Goal: Task Accomplishment & Management: Manage account settings

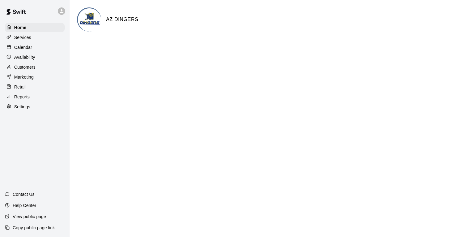
click at [27, 49] on p "Calendar" at bounding box center [23, 47] width 18 height 6
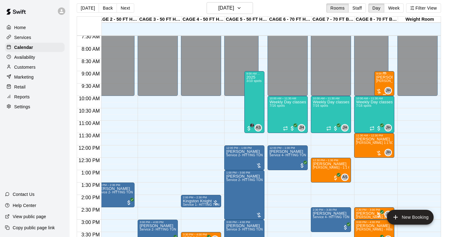
click at [385, 82] on span "John Havird 1:1 60 min. pitching Lesson" at bounding box center [410, 80] width 68 height 3
click at [380, 100] on img "edit" at bounding box center [382, 100] width 7 height 7
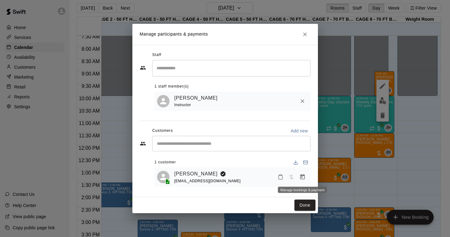
click at [304, 178] on icon "Manage bookings & payment" at bounding box center [302, 176] width 5 height 5
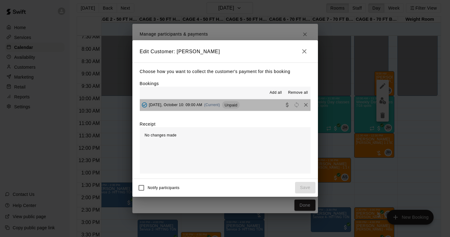
click at [177, 105] on span "Friday, October 10: 09:00 AM" at bounding box center [175, 105] width 53 height 4
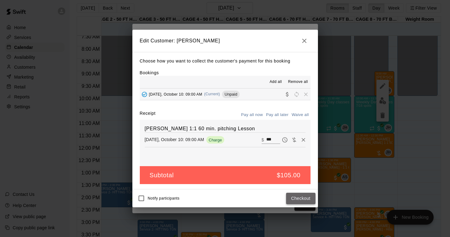
click at [305, 198] on button "Checkout" at bounding box center [300, 198] width 29 height 11
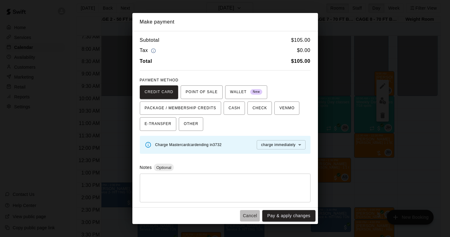
click at [253, 216] on button "Cancel" at bounding box center [250, 215] width 20 height 11
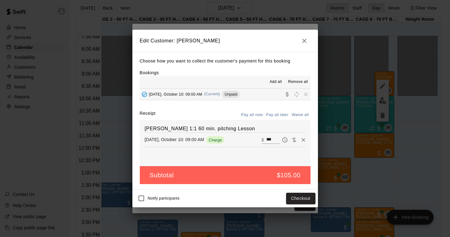
click at [303, 40] on icon "button" at bounding box center [304, 41] width 4 height 4
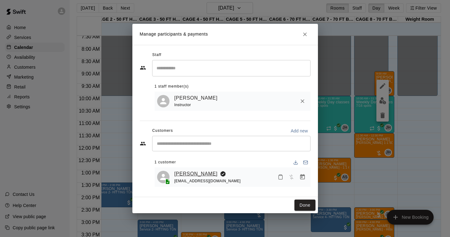
click at [187, 172] on link "Declan Roche" at bounding box center [195, 174] width 43 height 8
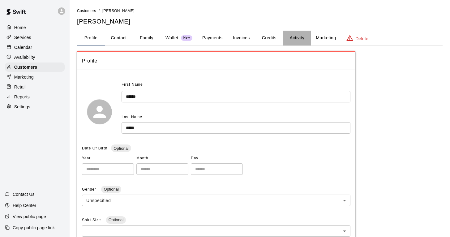
click at [291, 37] on button "Activity" at bounding box center [297, 38] width 28 height 15
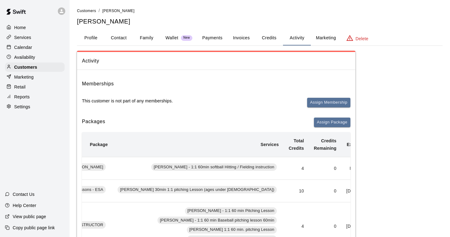
click at [242, 37] on button "Invoices" at bounding box center [241, 38] width 28 height 15
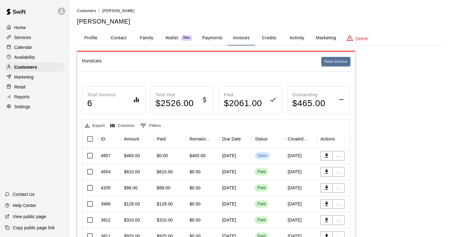
click at [234, 156] on div "October 17, 2025" at bounding box center [235, 156] width 33 height 16
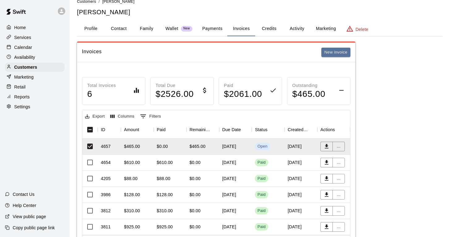
scroll to position [19, 0]
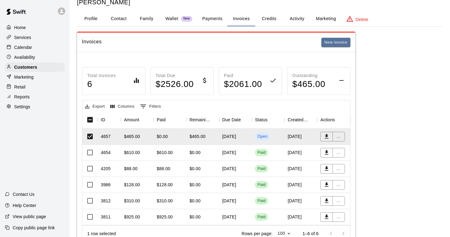
click at [231, 154] on div "October 13, 2025" at bounding box center [235, 153] width 33 height 16
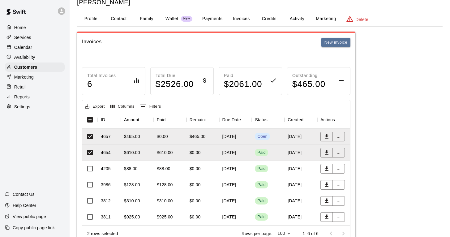
click at [232, 168] on div "September 26, 2025" at bounding box center [235, 169] width 33 height 16
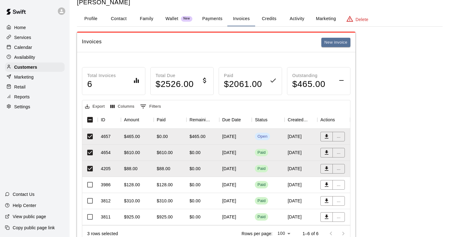
click at [237, 188] on div "September 12, 2025" at bounding box center [235, 185] width 33 height 16
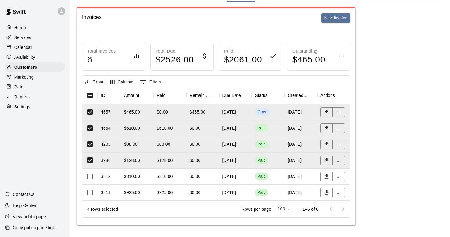
scroll to position [43, 0]
click at [232, 178] on div "[DATE]" at bounding box center [235, 177] width 33 height 16
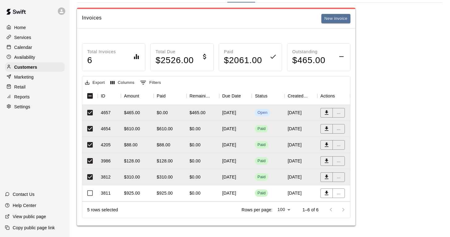
click at [229, 193] on div "September 08, 2025" at bounding box center [235, 193] width 33 height 16
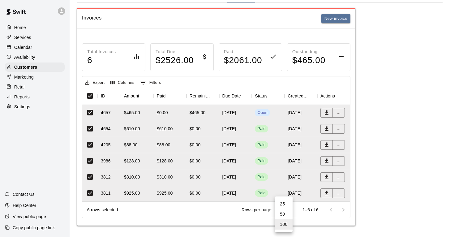
click at [290, 210] on body "Home Services Calendar Availability Customers Marketing Retail Reports Settings…" at bounding box center [225, 97] width 450 height 281
click at [230, 209] on div at bounding box center [225, 118] width 450 height 237
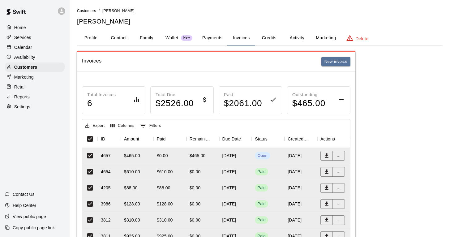
scroll to position [0, 0]
click at [298, 40] on button "Activity" at bounding box center [297, 38] width 28 height 15
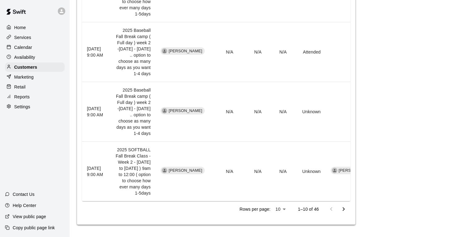
scroll to position [995, 0]
click at [286, 226] on li "25" at bounding box center [280, 224] width 15 height 10
type input "**"
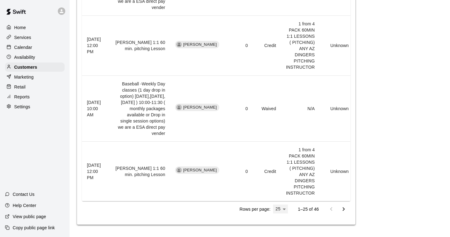
scroll to position [1395, 0]
click at [343, 210] on icon "Go to next page" at bounding box center [344, 209] width 2 height 4
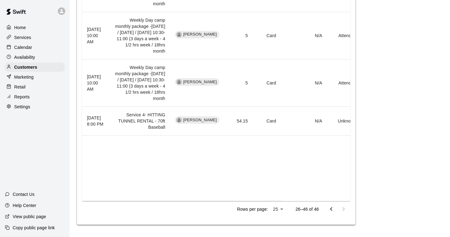
scroll to position [1197, 0]
click at [282, 226] on li "25" at bounding box center [277, 224] width 15 height 10
click at [266, 181] on td "simple table" at bounding box center [181, 168] width 199 height 66
click at [331, 209] on icon "Go to previous page" at bounding box center [331, 209] width 2 height 4
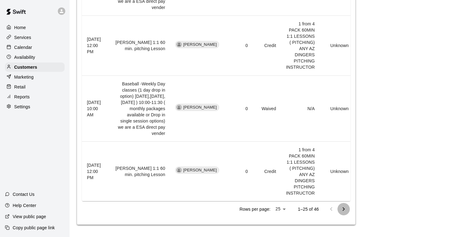
click at [345, 207] on icon "Go to next page" at bounding box center [343, 208] width 7 height 7
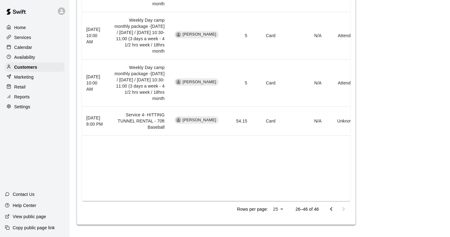
click at [332, 210] on icon "Go to previous page" at bounding box center [330, 208] width 7 height 7
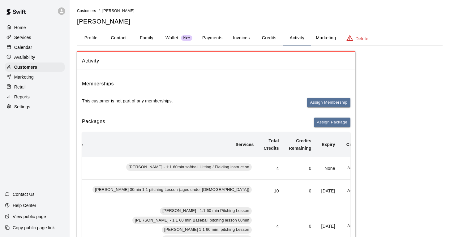
scroll to position [0, 0]
click at [29, 97] on p "Reports" at bounding box center [21, 97] width 15 height 6
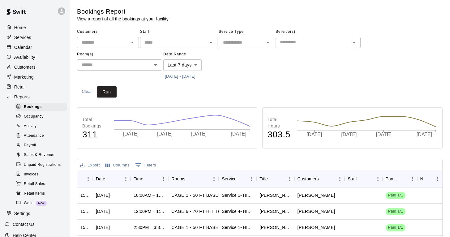
click at [53, 154] on span "Sales & Revenue" at bounding box center [39, 155] width 31 height 6
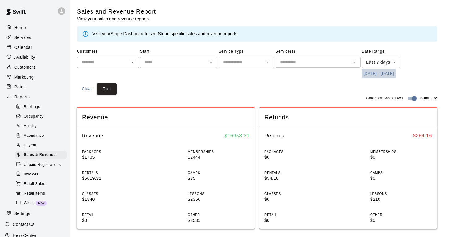
click at [375, 72] on button "10/3/2025 - 10/10/2025" at bounding box center [379, 74] width 34 height 10
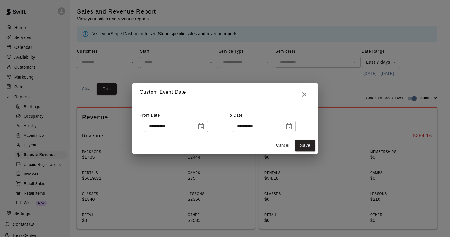
click at [205, 125] on icon "Choose date, selected date is Oct 3, 2025" at bounding box center [200, 126] width 7 height 7
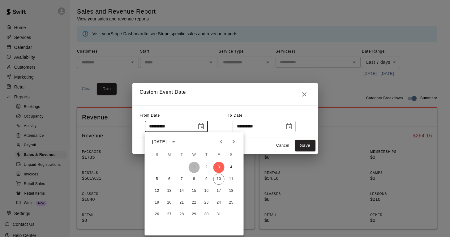
click at [192, 168] on button "1" at bounding box center [194, 167] width 11 height 11
type input "**********"
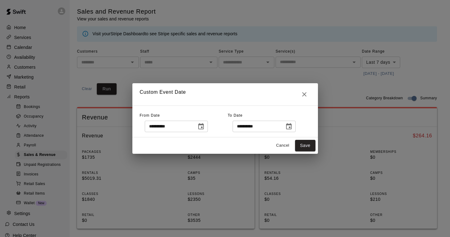
click at [289, 128] on icon "Choose date, selected date is Oct 10, 2025" at bounding box center [288, 126] width 7 height 7
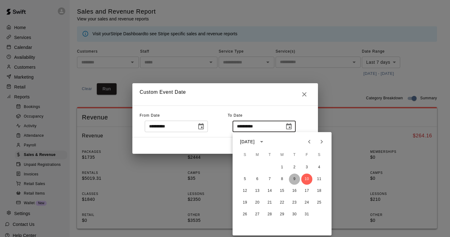
click at [294, 180] on button "9" at bounding box center [294, 178] width 11 height 11
type input "**********"
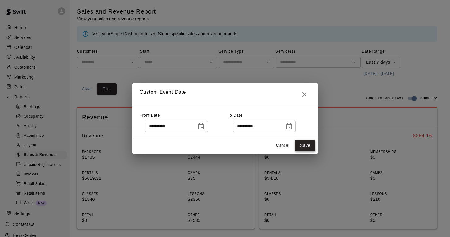
click at [311, 149] on button "Save" at bounding box center [305, 145] width 20 height 11
type input "******"
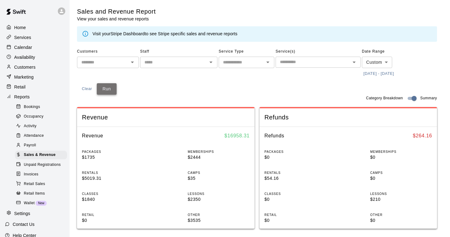
click at [106, 85] on button "Run" at bounding box center [107, 88] width 20 height 11
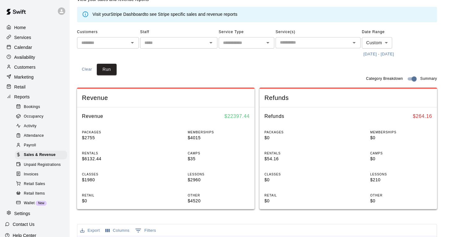
scroll to position [30, 0]
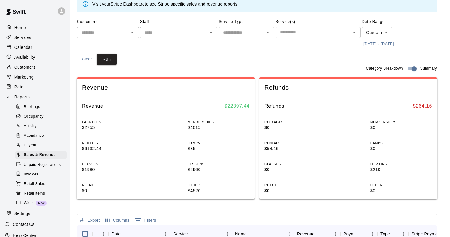
click at [370, 42] on button "10/1/2025 - 10/9/2025" at bounding box center [379, 44] width 34 height 10
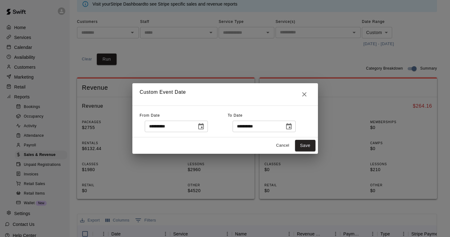
click at [204, 127] on icon "Choose date, selected date is Oct 1, 2025" at bounding box center [201, 126] width 6 height 6
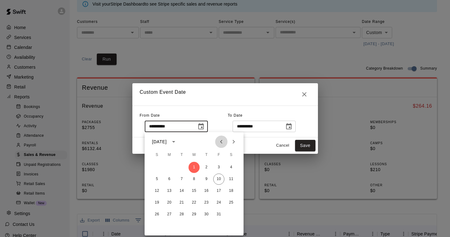
click at [221, 143] on icon "Previous month" at bounding box center [221, 142] width 2 height 4
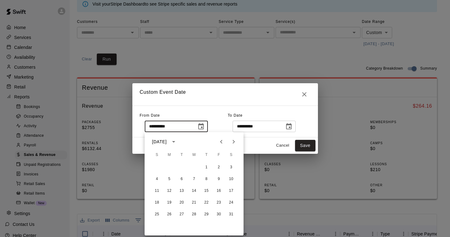
click at [221, 143] on icon "Previous month" at bounding box center [221, 142] width 2 height 4
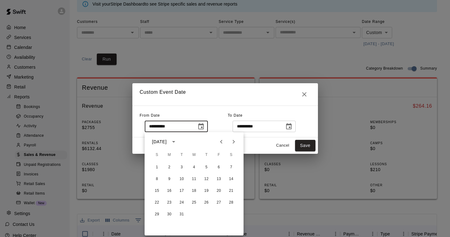
click at [234, 141] on icon "Next month" at bounding box center [233, 141] width 7 height 7
click at [195, 167] on button "1" at bounding box center [194, 167] width 11 height 11
type input "**********"
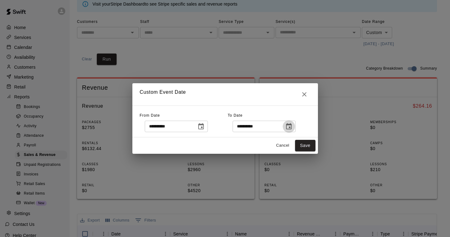
click at [292, 127] on icon "Choose date, selected date is Oct 9, 2025" at bounding box center [288, 126] width 7 height 7
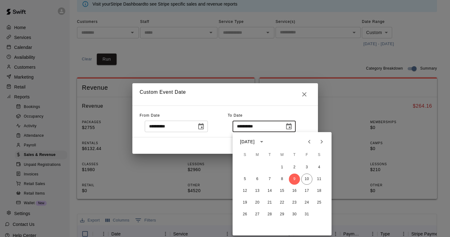
click at [308, 143] on icon "Previous month" at bounding box center [308, 141] width 7 height 7
click at [269, 215] on button "30" at bounding box center [269, 214] width 11 height 11
type input "**********"
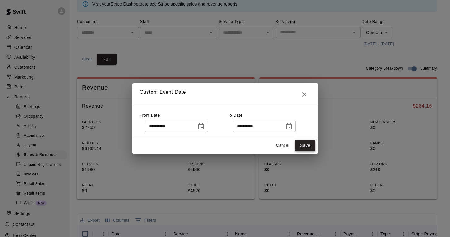
click at [305, 145] on button "Save" at bounding box center [305, 145] width 20 height 11
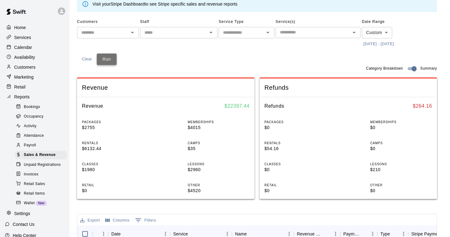
click at [108, 59] on button "Run" at bounding box center [107, 58] width 20 height 11
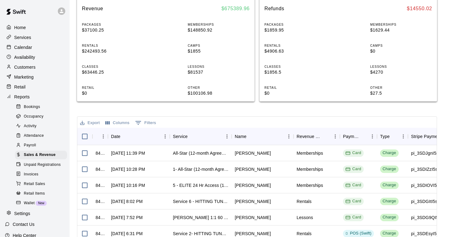
scroll to position [0, 0]
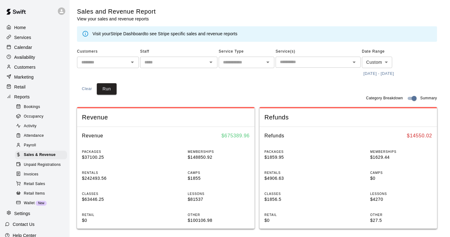
click at [22, 27] on p "Home" at bounding box center [20, 27] width 12 height 6
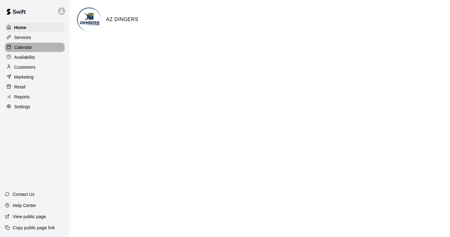
click at [25, 44] on div "Calendar" at bounding box center [35, 47] width 60 height 9
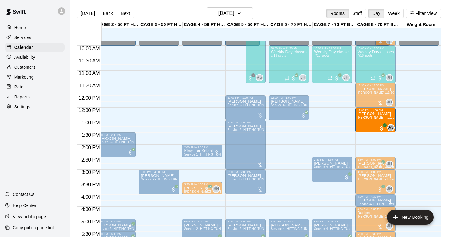
drag, startPoint x: 328, startPoint y: 122, endPoint x: 358, endPoint y: 126, distance: 29.6
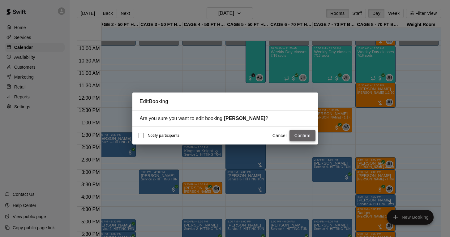
click at [308, 133] on button "Confirm" at bounding box center [302, 135] width 26 height 11
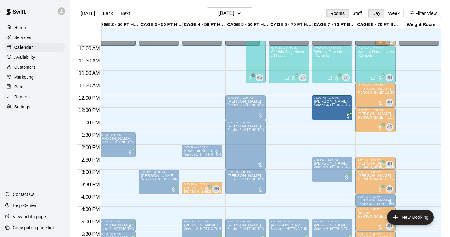
drag, startPoint x: 289, startPoint y: 110, endPoint x: 317, endPoint y: 111, distance: 28.5
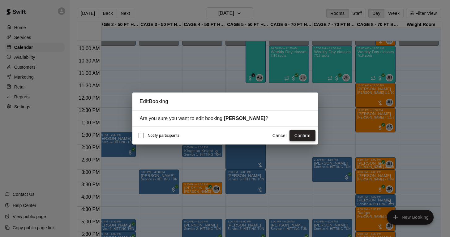
click at [297, 133] on button "Confirm" at bounding box center [302, 135] width 26 height 11
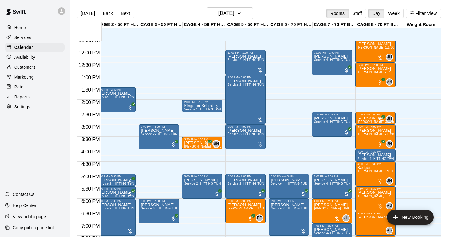
scroll to position [0, 49]
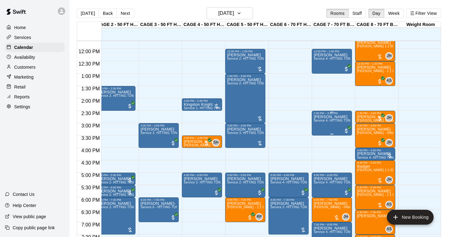
click at [328, 129] on div "Mike Acquisto Service 4- HITTING TUNNEL RENTAL - 70ft Baseball" at bounding box center [331, 233] width 36 height 237
click at [320, 136] on img "edit" at bounding box center [320, 136] width 7 height 7
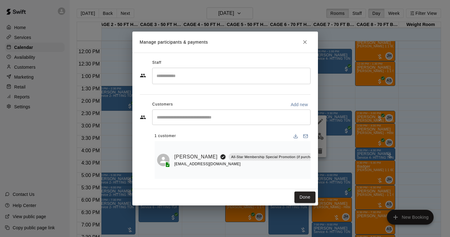
scroll to position [0, 0]
click at [182, 159] on link "Mike Acquisto" at bounding box center [195, 157] width 43 height 8
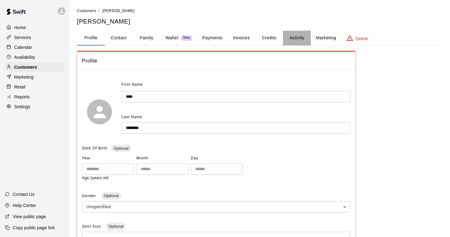
click at [296, 37] on button "Activity" at bounding box center [297, 38] width 28 height 15
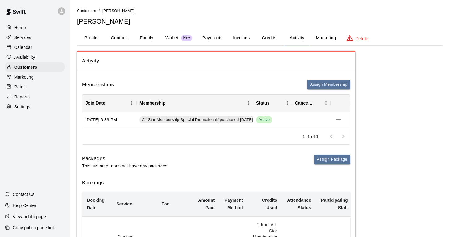
click at [271, 36] on button "Credits" at bounding box center [269, 38] width 28 height 15
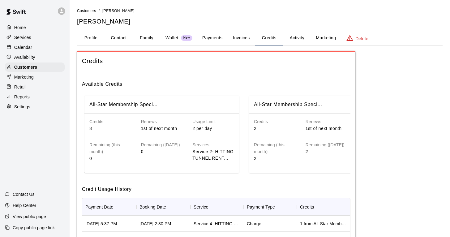
click at [294, 38] on button "Activity" at bounding box center [297, 38] width 28 height 15
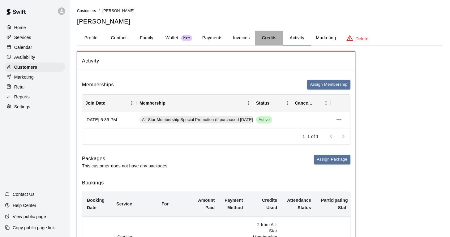
click at [270, 37] on button "Credits" at bounding box center [269, 38] width 28 height 15
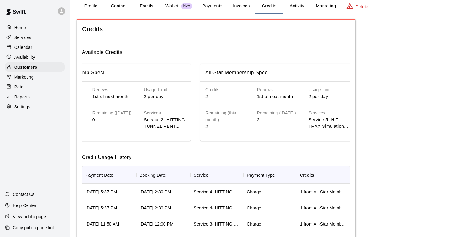
scroll to position [0, 56]
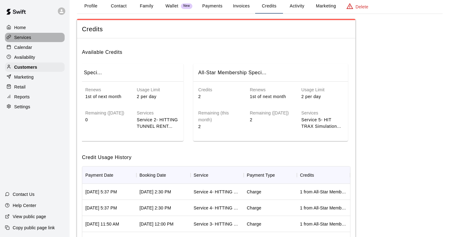
click at [27, 40] on p "Services" at bounding box center [22, 37] width 17 height 6
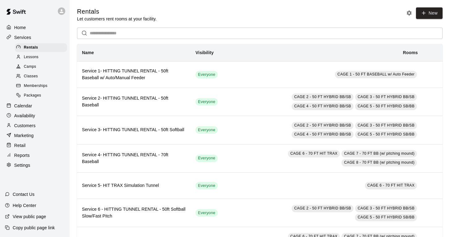
click at [44, 84] on span "Memberships" at bounding box center [35, 86] width 23 height 6
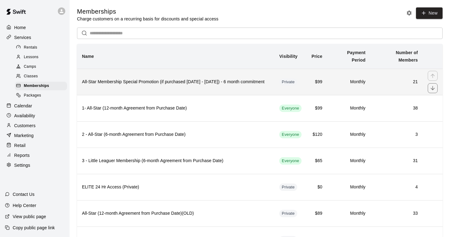
click at [185, 82] on h6 "All-Star Membership Special Promotion (if purchased August - September 2025) - …" at bounding box center [175, 82] width 187 height 7
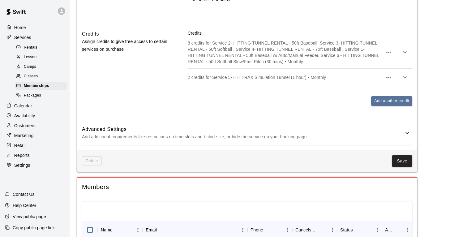
scroll to position [502, 0]
click at [405, 80] on icon "button" at bounding box center [404, 76] width 7 height 7
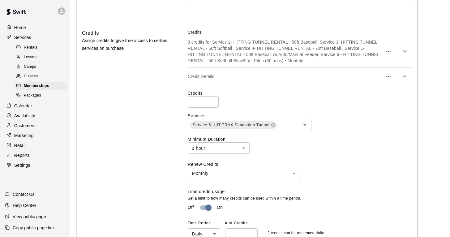
type input "*"
click at [212, 108] on input "*" at bounding box center [203, 101] width 31 height 11
click at [245, 108] on div "Credits * ​" at bounding box center [300, 99] width 224 height 18
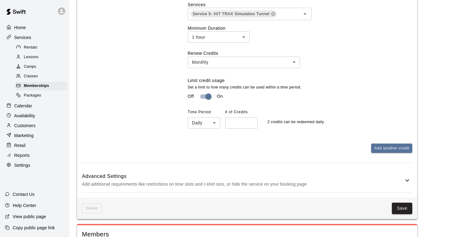
scroll to position [613, 0]
type input "*"
click at [252, 128] on input "*" at bounding box center [241, 122] width 32 height 11
click at [253, 147] on div "Credits 8 credits for Service 2- HITTING TUNNEL RENTAL - 50ft Baseball, Service…" at bounding box center [300, 34] width 224 height 235
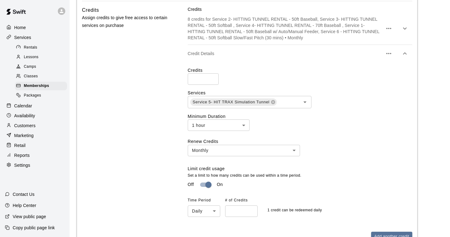
scroll to position [524, 0]
click at [386, 58] on icon "button" at bounding box center [388, 53] width 7 height 7
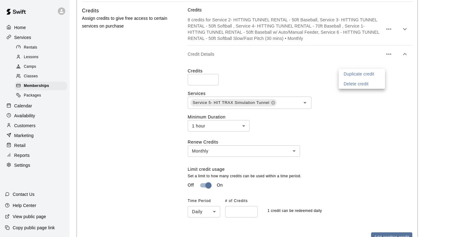
click at [404, 100] on div at bounding box center [225, 118] width 450 height 237
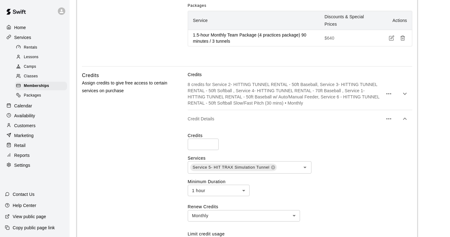
scroll to position [457, 0]
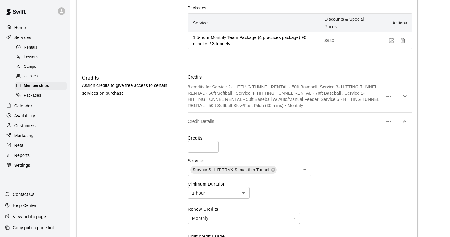
click at [407, 100] on icon "button" at bounding box center [404, 95] width 7 height 7
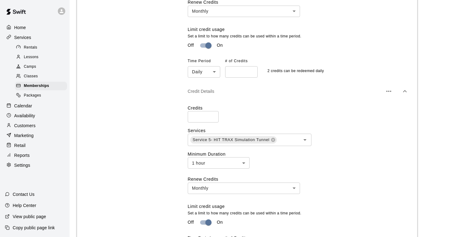
scroll to position [674, 0]
click at [387, 92] on icon "button" at bounding box center [388, 90] width 5 height 1
click at [369, 118] on p "Delete credit" at bounding box center [357, 116] width 25 height 6
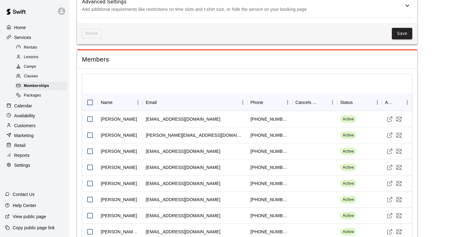
scroll to position [787, 0]
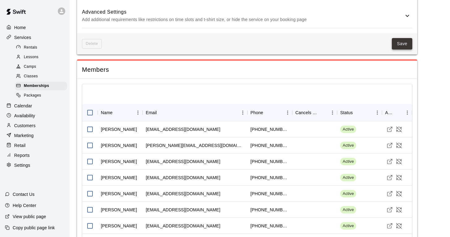
click at [401, 49] on button "Save" at bounding box center [402, 43] width 20 height 11
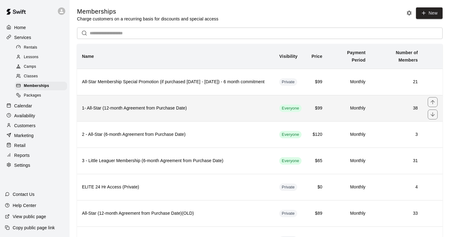
click at [158, 109] on h6 "1- All-Star (12-month Agreement from Purchase Date)" at bounding box center [175, 108] width 187 height 7
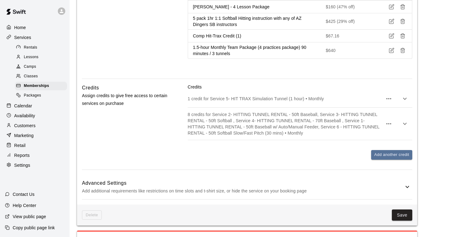
scroll to position [1031, 0]
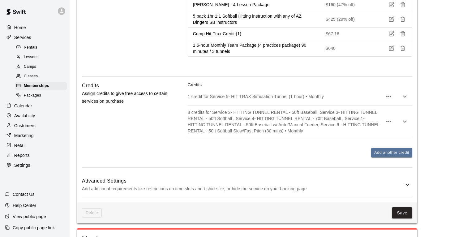
scroll to position [1029, 0]
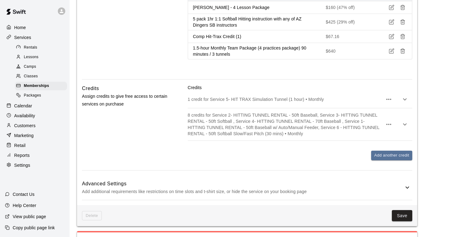
click at [407, 121] on icon "button" at bounding box center [404, 124] width 7 height 7
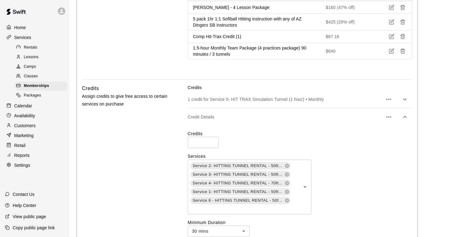
click at [403, 96] on icon "button" at bounding box center [404, 99] width 7 height 7
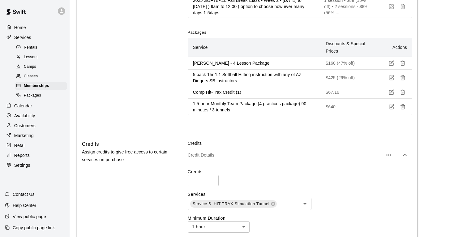
scroll to position [986, 0]
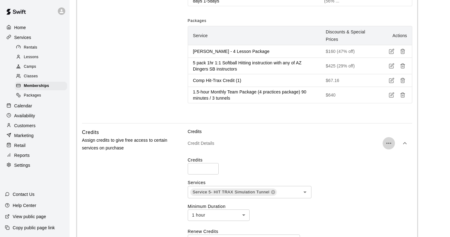
click at [387, 139] on icon "button" at bounding box center [388, 142] width 7 height 7
click at [368, 142] on p "Delete credit" at bounding box center [355, 140] width 25 height 6
type input "*"
type input "**"
type input "*****"
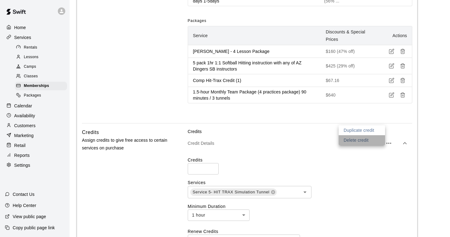
type input "*"
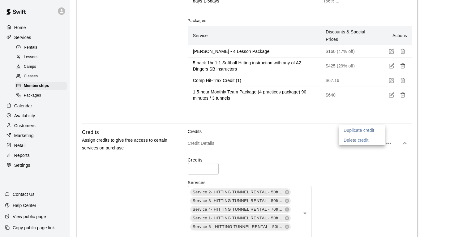
click at [370, 177] on div at bounding box center [225, 118] width 450 height 237
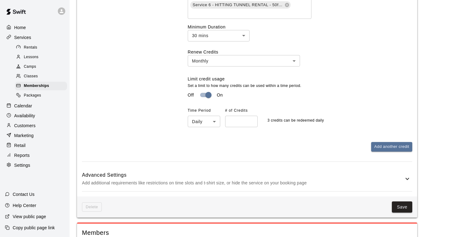
scroll to position [1212, 0]
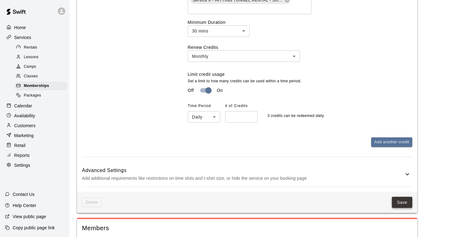
click at [403, 197] on button "Save" at bounding box center [402, 202] width 20 height 11
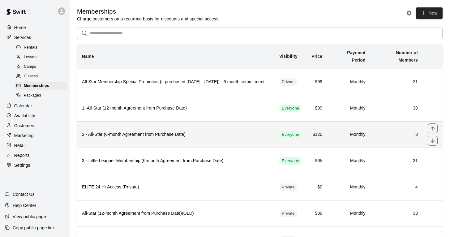
click at [199, 135] on h6 "2 - All-Star (6-month Agreement from Purchase Date)" at bounding box center [175, 134] width 187 height 7
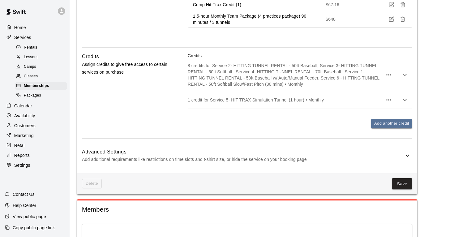
scroll to position [829, 0]
click at [388, 102] on icon "button" at bounding box center [388, 99] width 7 height 7
click at [330, 132] on div at bounding box center [225, 118] width 450 height 237
click at [407, 101] on icon "button" at bounding box center [404, 99] width 7 height 7
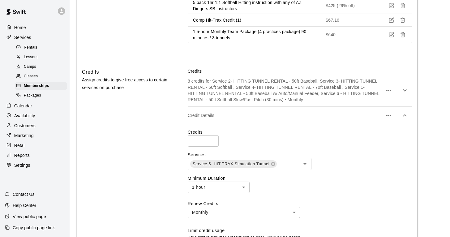
scroll to position [806, 0]
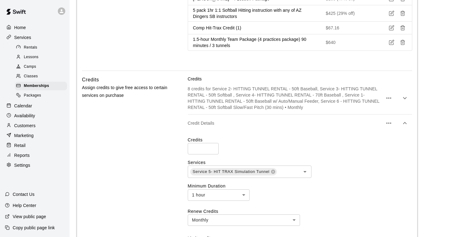
click at [387, 121] on icon "button" at bounding box center [388, 122] width 7 height 7
click at [364, 144] on p "Delete credit" at bounding box center [355, 142] width 25 height 6
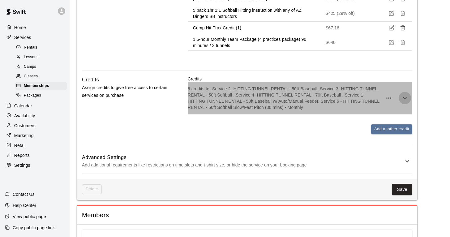
click at [402, 100] on icon "button" at bounding box center [404, 97] width 7 height 7
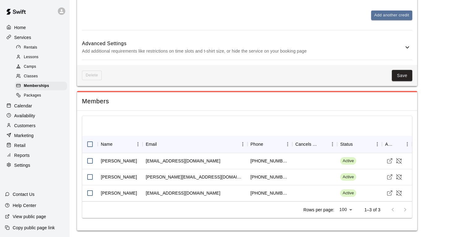
scroll to position [1106, 0]
click at [399, 75] on button "Save" at bounding box center [402, 75] width 20 height 11
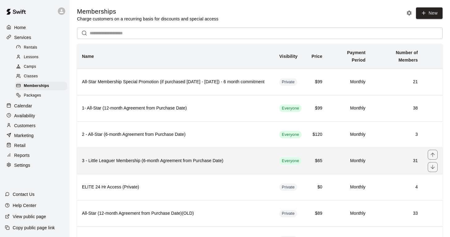
click at [250, 163] on h6 "3 - Little Leaguer Membership (6-month Agreement from Purchase Date)" at bounding box center [175, 160] width 187 height 7
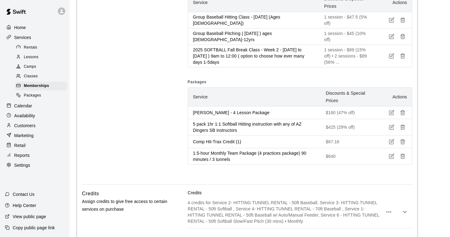
scroll to position [887, 0]
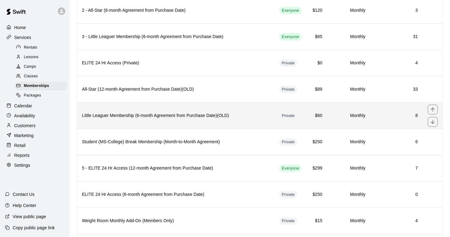
scroll to position [127, 0]
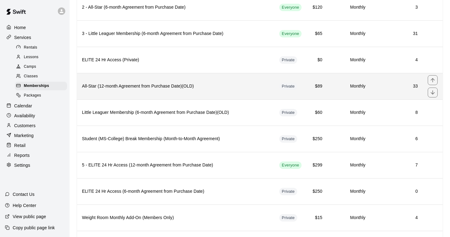
click at [132, 94] on th "All-Star (12-month Agreement from Purchase Date)(OLD)" at bounding box center [175, 86] width 197 height 26
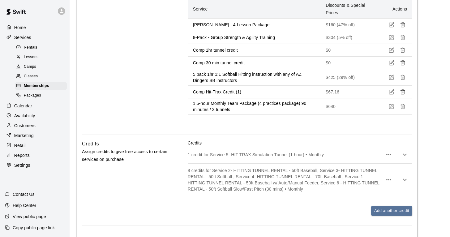
scroll to position [1085, 0]
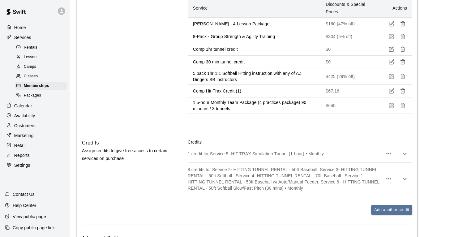
click at [391, 150] on icon "button" at bounding box center [388, 153] width 7 height 7
click at [366, 159] on p "Delete credit" at bounding box center [355, 157] width 25 height 6
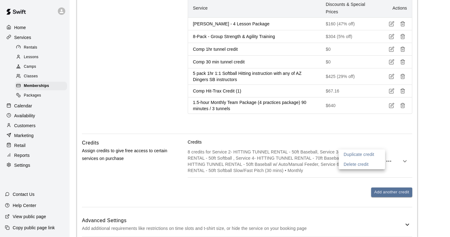
click at [402, 143] on div at bounding box center [225, 118] width 450 height 237
click at [404, 157] on icon "button" at bounding box center [404, 160] width 7 height 7
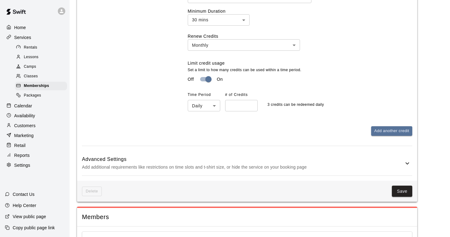
scroll to position [1335, 0]
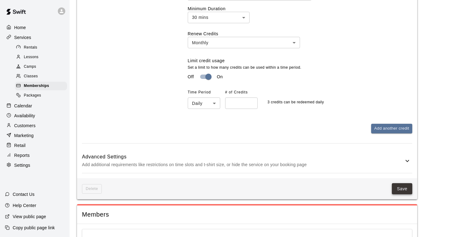
click at [404, 183] on button "Save" at bounding box center [402, 188] width 20 height 11
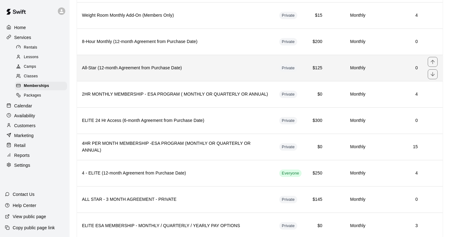
scroll to position [330, 0]
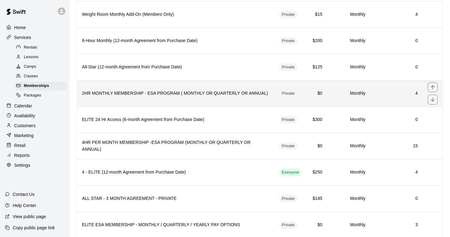
click at [190, 96] on th "2HR MONTHLY MEMBERSHIP - ESA PROGRAM ( MONTHLY OR QUARTERLY OR ANNUAL)" at bounding box center [175, 93] width 197 height 26
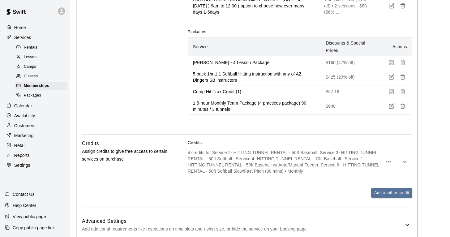
scroll to position [674, 0]
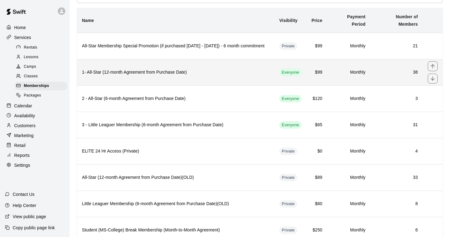
scroll to position [38, 0]
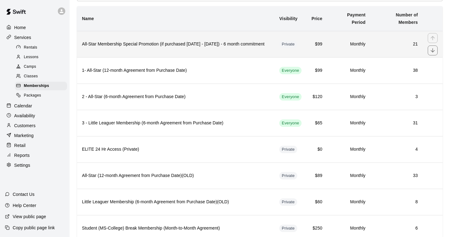
click at [182, 43] on h6 "All-Star Membership Special Promotion (if purchased August - September 2025) - …" at bounding box center [175, 44] width 187 height 7
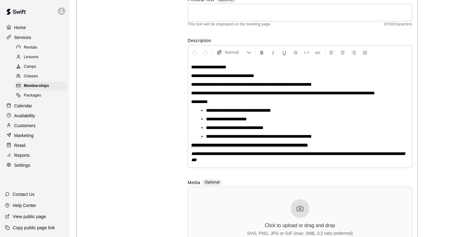
scroll to position [85, 0]
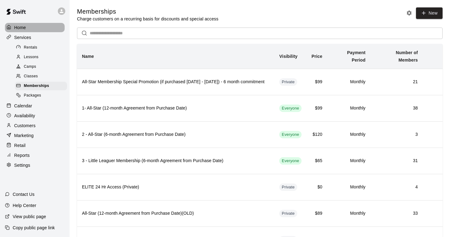
click at [24, 24] on p "Home" at bounding box center [20, 27] width 12 height 6
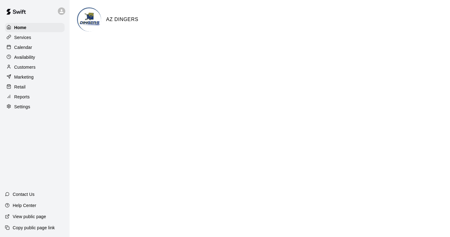
click at [28, 46] on p "Calendar" at bounding box center [23, 47] width 18 height 6
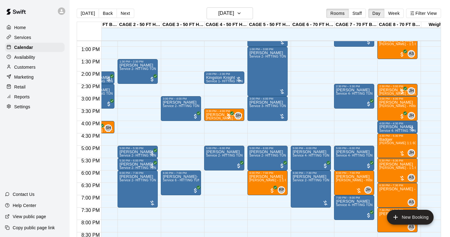
scroll to position [316, 27]
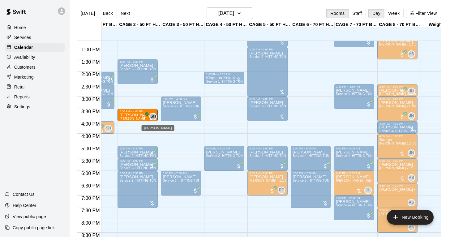
drag, startPoint x: 215, startPoint y: 116, endPoint x: 154, endPoint y: 119, distance: 60.7
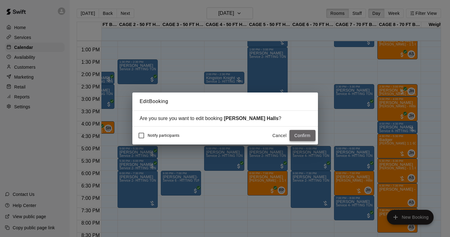
click at [306, 133] on button "Confirm" at bounding box center [302, 135] width 26 height 11
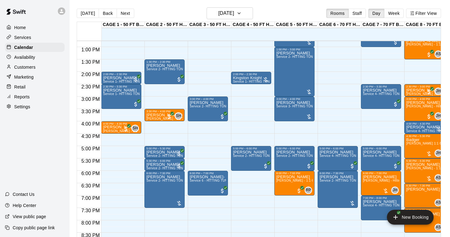
scroll to position [316, 0]
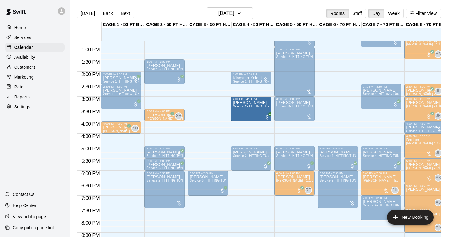
drag, startPoint x: 215, startPoint y: 104, endPoint x: 241, endPoint y: 104, distance: 26.3
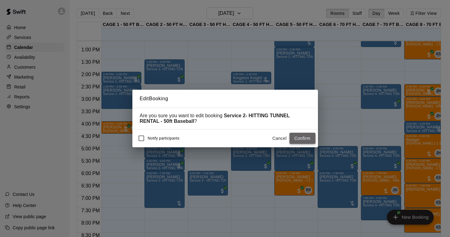
click at [300, 136] on button "Confirm" at bounding box center [302, 138] width 26 height 11
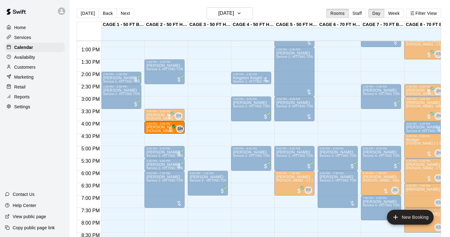
drag, startPoint x: 118, startPoint y: 128, endPoint x: 149, endPoint y: 131, distance: 30.4
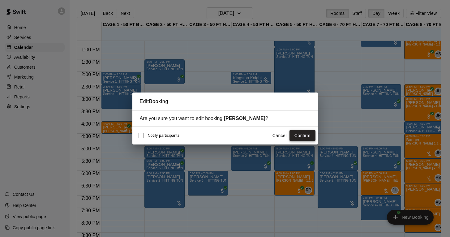
click at [304, 134] on button "Confirm" at bounding box center [302, 135] width 26 height 11
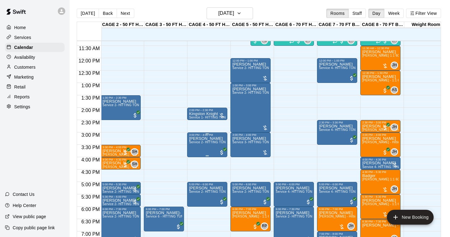
scroll to position [282, 44]
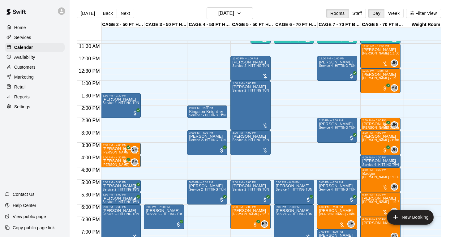
click at [202, 112] on p "Kingston Knight" at bounding box center [207, 112] width 36 height 0
click at [196, 135] on img "edit" at bounding box center [195, 133] width 7 height 7
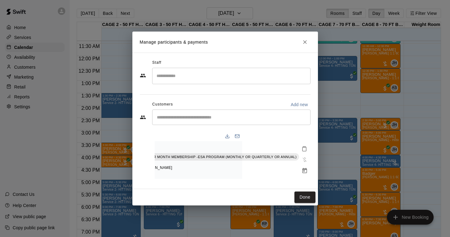
scroll to position [0, 68]
click at [305, 169] on icon "Manage bookings & payment" at bounding box center [304, 170] width 5 height 5
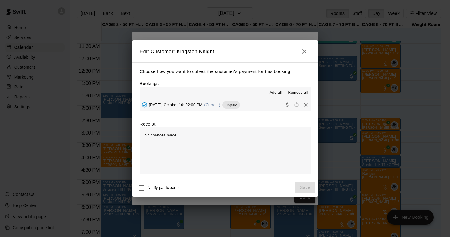
click at [174, 103] on span "Friday, October 10: 02:00 PM" at bounding box center [175, 105] width 53 height 4
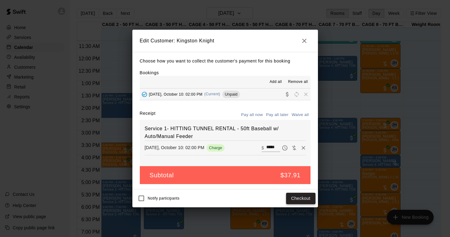
click at [303, 196] on button "Checkout" at bounding box center [300, 198] width 29 height 11
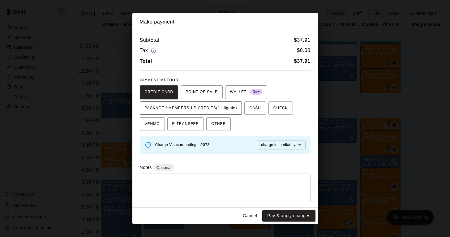
click at [226, 109] on span "PACKAGE / MEMBERSHIP CREDITS (1 eligible)" at bounding box center [191, 108] width 92 height 10
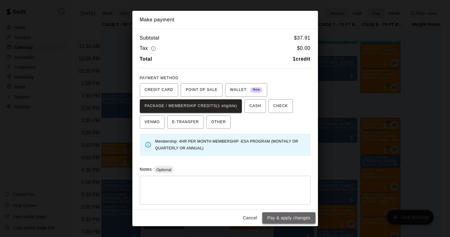
click at [287, 216] on button "Pay & apply changes" at bounding box center [288, 217] width 53 height 11
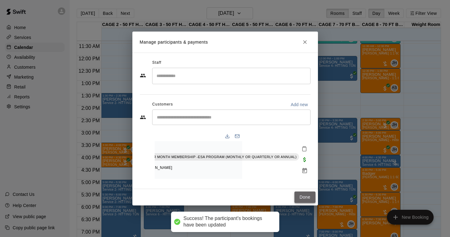
click at [303, 197] on button "Done" at bounding box center [304, 196] width 21 height 11
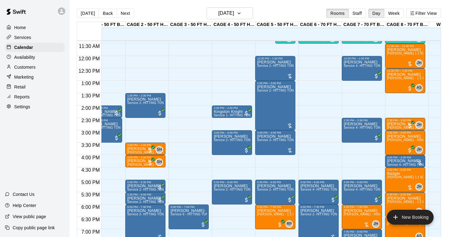
scroll to position [0, 14]
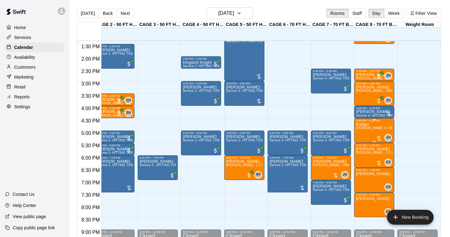
click at [365, 133] on div "Badger John Havird 1:1 60 min. pitching Lesson" at bounding box center [374, 240] width 36 height 237
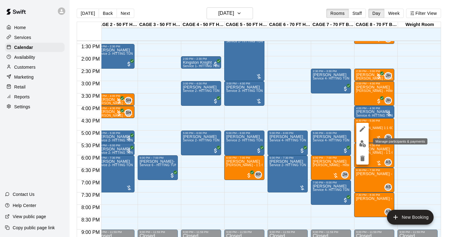
click at [362, 144] on img "edit" at bounding box center [362, 143] width 7 height 7
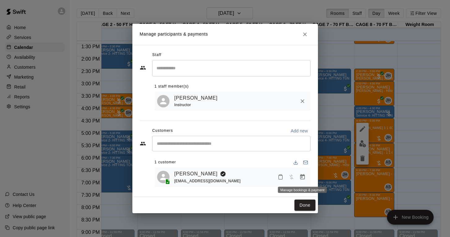
click at [303, 177] on icon "Manage bookings & payment" at bounding box center [302, 177] width 6 height 6
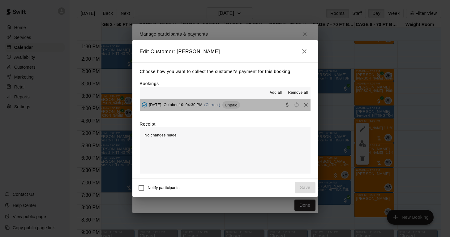
click at [181, 104] on span "Friday, October 10: 04:30 PM" at bounding box center [175, 105] width 53 height 4
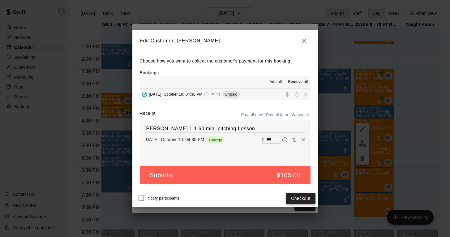
click at [296, 195] on button "Checkout" at bounding box center [300, 198] width 29 height 11
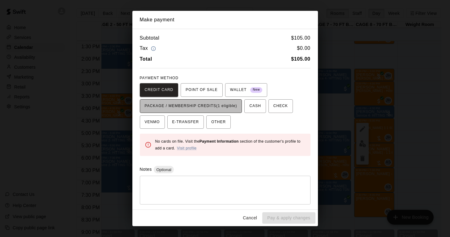
click at [226, 106] on span "PACKAGE / MEMBERSHIP CREDITS (1 eligible)" at bounding box center [191, 106] width 92 height 10
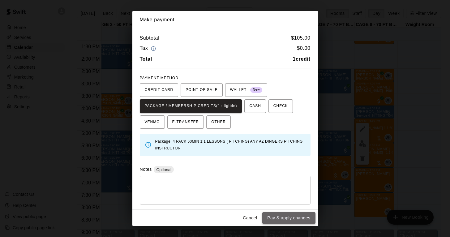
click at [280, 218] on button "Pay & apply changes" at bounding box center [288, 217] width 53 height 11
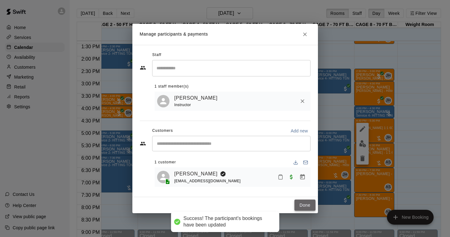
click at [305, 206] on button "Done" at bounding box center [304, 204] width 21 height 11
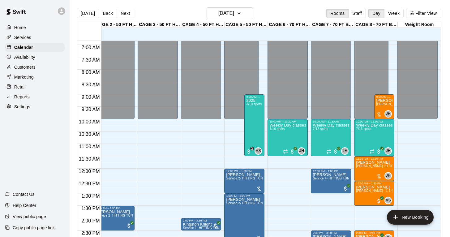
scroll to position [168, 50]
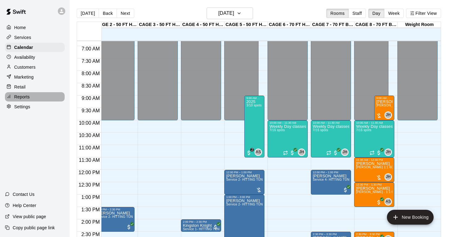
click at [26, 97] on p "Reports" at bounding box center [21, 97] width 15 height 6
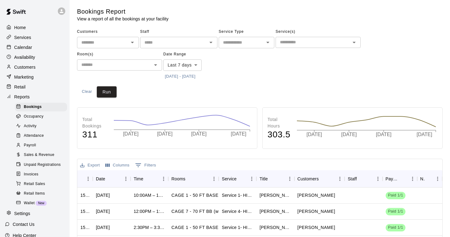
click at [52, 155] on span "Sales & Revenue" at bounding box center [39, 155] width 31 height 6
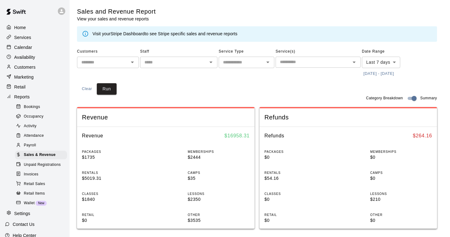
click at [294, 62] on input "text" at bounding box center [312, 62] width 71 height 8
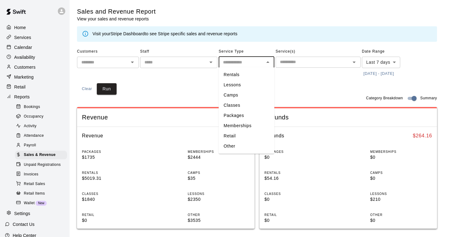
click at [253, 63] on input "text" at bounding box center [241, 62] width 42 height 8
click at [242, 107] on li "Classes" at bounding box center [247, 105] width 56 height 10
type input "*******"
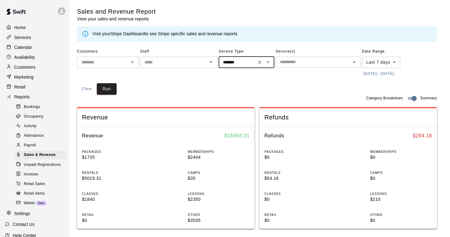
click at [312, 65] on input "text" at bounding box center [312, 62] width 71 height 8
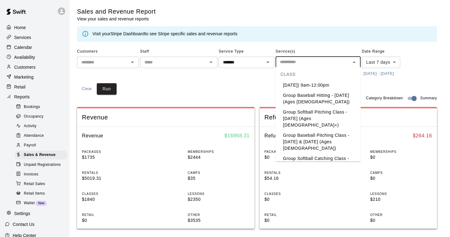
scroll to position [23, 0]
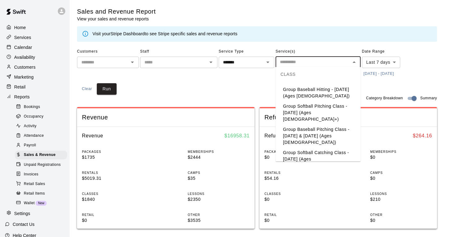
type input "*"
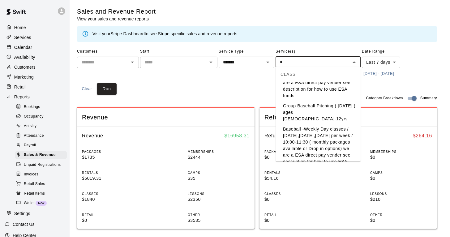
scroll to position [188, 0]
click at [315, 124] on li "Baseball -Weekly Day classes / Monday,Wednesday,Friday per week / 10:00-11:30 (…" at bounding box center [317, 148] width 85 height 49
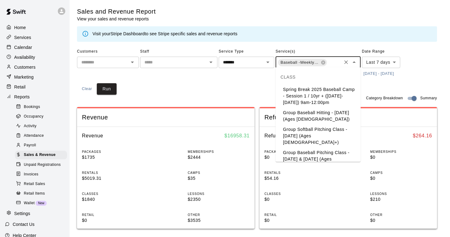
click at [333, 61] on input "text" at bounding box center [333, 63] width 13 height 8
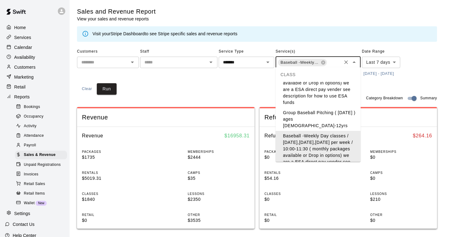
scroll to position [439, 0]
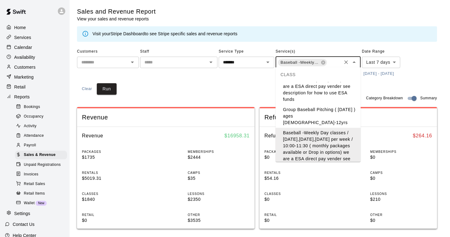
click at [322, 177] on li "Baseball -Weekly Day classes (1 day drop in option) Monday,Wednesday,Friday ) 1…" at bounding box center [317, 198] width 85 height 43
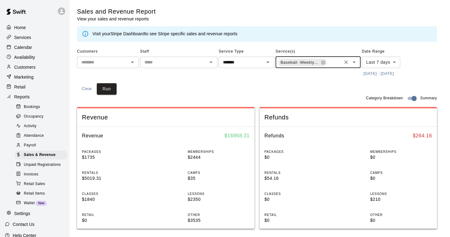
scroll to position [0, 49]
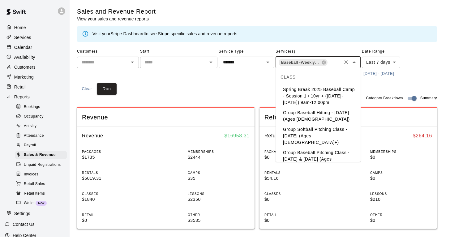
click at [335, 64] on input "text" at bounding box center [333, 63] width 13 height 8
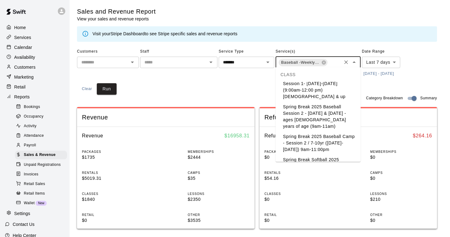
scroll to position [1097, 0]
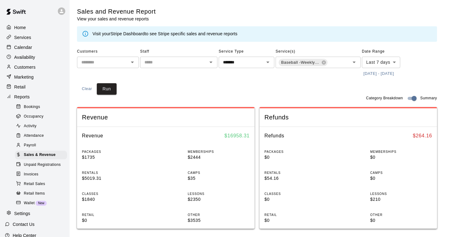
click at [141, 99] on div "Category Breakdown Summary" at bounding box center [257, 98] width 360 height 7
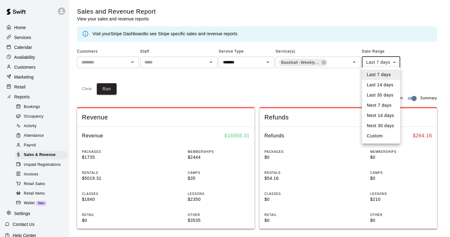
click at [376, 62] on body "Home Services Calendar Availability Customers Marketing Retail Reports Bookings…" at bounding box center [225, 231] width 450 height 462
click at [386, 137] on li "Custom" at bounding box center [381, 136] width 38 height 10
type input "******"
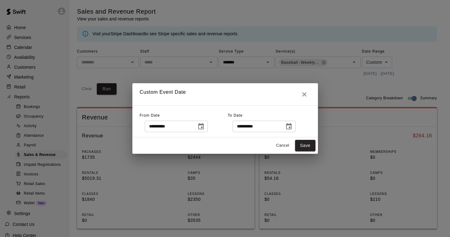
click at [205, 126] on icon "Choose date, selected date is Oct 3, 2025" at bounding box center [200, 126] width 7 height 7
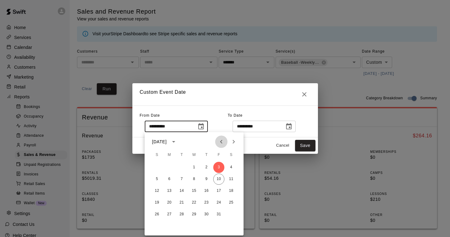
click at [222, 139] on icon "Previous month" at bounding box center [221, 141] width 7 height 7
click at [221, 142] on icon "Previous month" at bounding box center [221, 141] width 7 height 7
click at [180, 167] on button "1" at bounding box center [181, 167] width 11 height 11
type input "**********"
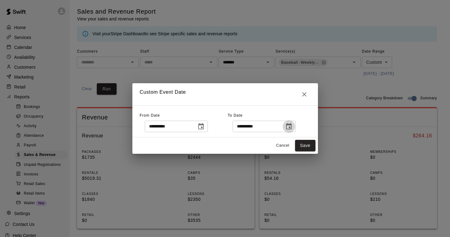
click at [292, 128] on icon "Choose date, selected date is Oct 10, 2025" at bounding box center [288, 126] width 7 height 7
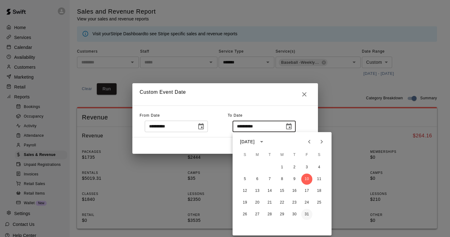
click at [310, 211] on button "31" at bounding box center [306, 214] width 11 height 11
type input "**********"
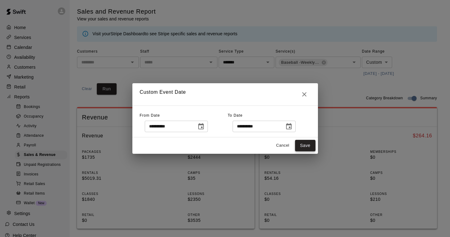
click at [307, 144] on button "Save" at bounding box center [305, 145] width 20 height 11
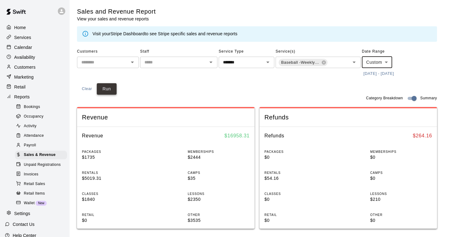
click at [109, 91] on button "Run" at bounding box center [107, 88] width 20 height 11
click at [325, 62] on icon at bounding box center [324, 62] width 4 height 4
click at [325, 62] on icon at bounding box center [323, 62] width 4 height 4
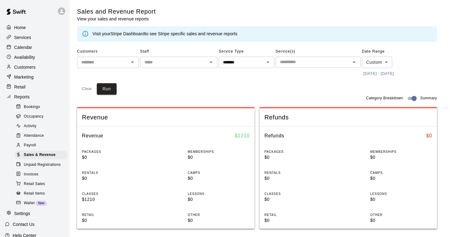
click at [324, 62] on input "text" at bounding box center [312, 62] width 71 height 8
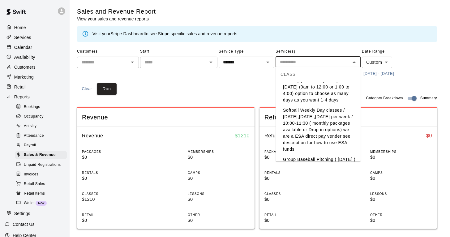
scroll to position [400, 0]
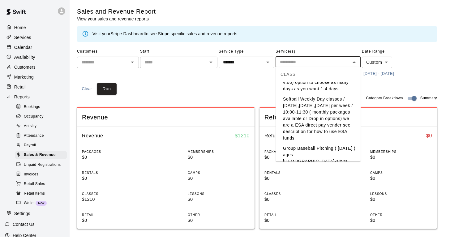
click at [320, 166] on li "Baseball -Weekly Day classes / Monday,Wednesday,Friday per week / 10:00-11:30 (…" at bounding box center [317, 190] width 85 height 49
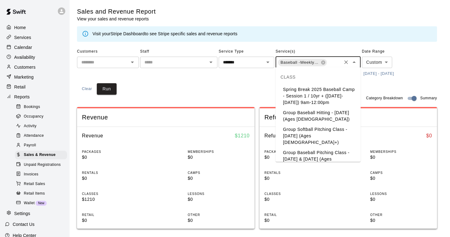
click at [332, 61] on input "text" at bounding box center [333, 63] width 13 height 8
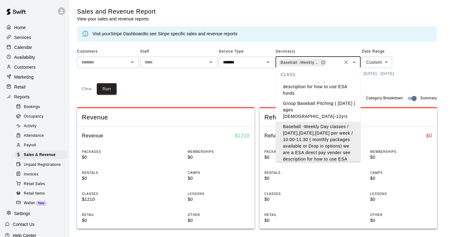
scroll to position [445, 0]
click at [308, 170] on li "Baseball -Weekly Day classes (1 day drop in option) Monday,Wednesday,Friday ) 1…" at bounding box center [317, 191] width 85 height 43
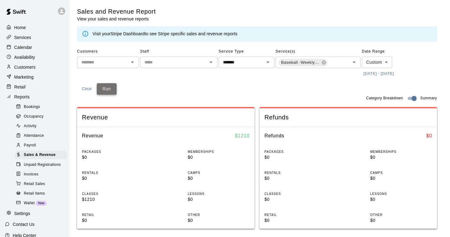
click at [109, 88] on button "Run" at bounding box center [107, 88] width 20 height 11
click at [270, 62] on icon "Open" at bounding box center [267, 61] width 7 height 7
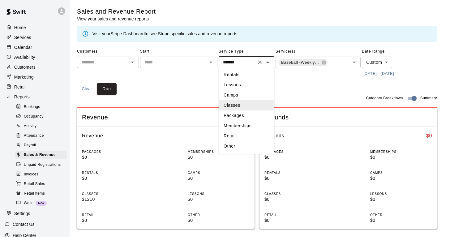
click at [248, 93] on li "Camps" at bounding box center [247, 95] width 56 height 10
type input "*****"
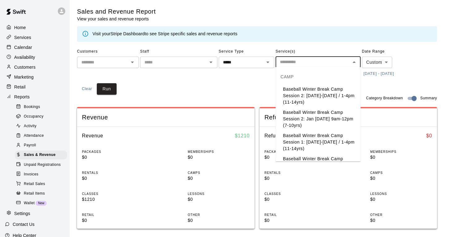
click at [295, 63] on input "text" at bounding box center [312, 62] width 71 height 8
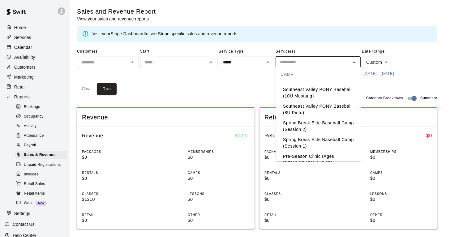
scroll to position [483, 0]
type input "*"
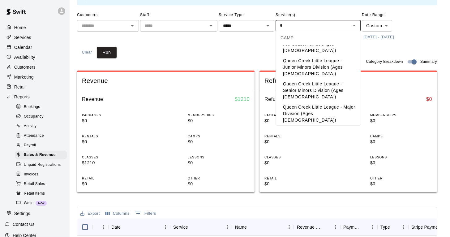
scroll to position [37, 0]
click at [303, 125] on li "Weekly Day camp monthly package -Monday / Wednesday / Friday's 10:30-11:00 (3 d…" at bounding box center [317, 143] width 85 height 36
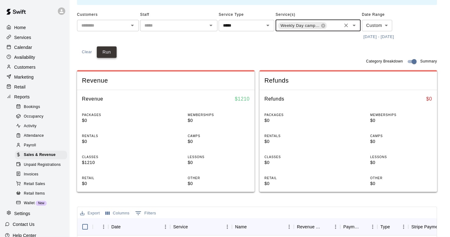
click at [108, 52] on button "Run" at bounding box center [107, 51] width 20 height 11
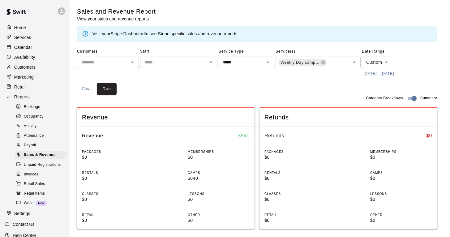
scroll to position [0, 0]
click at [27, 37] on p "Services" at bounding box center [22, 37] width 17 height 6
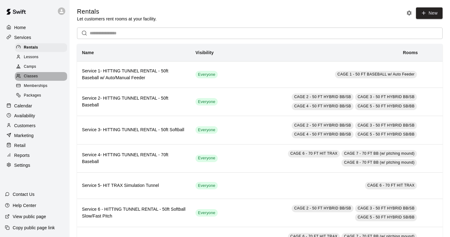
click at [35, 76] on span "Classes" at bounding box center [31, 76] width 14 height 6
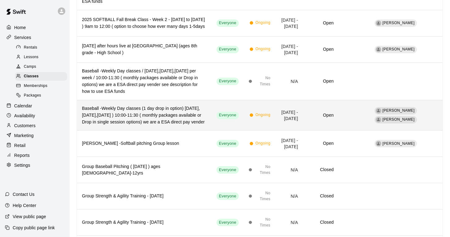
scroll to position [108, 0]
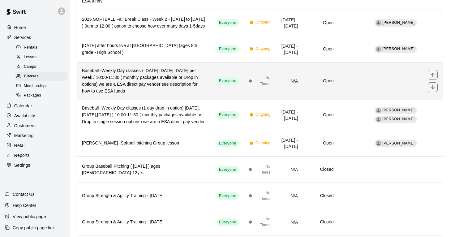
click at [158, 95] on h6 "Baseball -Weekly Day classes / Monday,Wednesday,Friday per week / 10:00-11:30 (…" at bounding box center [144, 80] width 125 height 27
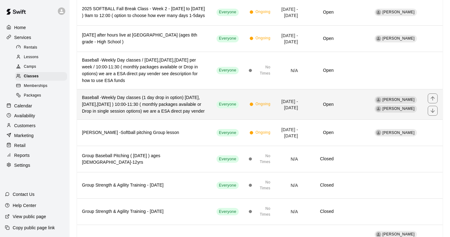
scroll to position [120, 0]
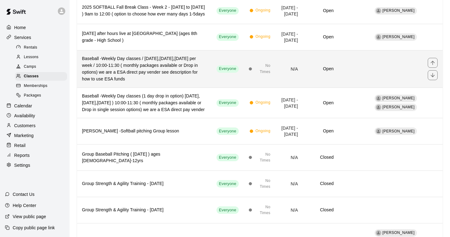
click at [128, 83] on h6 "Baseball -Weekly Day classes / Monday,Wednesday,Friday per week / 10:00-11:30 (…" at bounding box center [144, 68] width 125 height 27
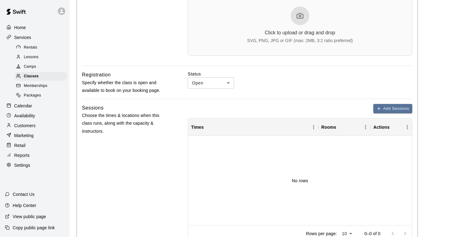
scroll to position [274, 0]
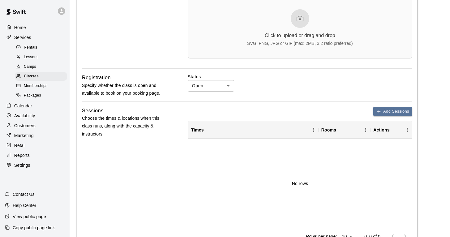
click at [198, 84] on body "**********" at bounding box center [225, 124] width 450 height 796
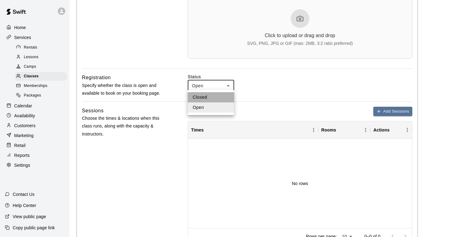
click at [203, 98] on li "Closed" at bounding box center [211, 97] width 46 height 10
type input "******"
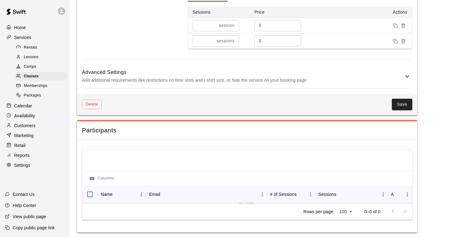
scroll to position [556, 0]
click at [398, 106] on button "Save" at bounding box center [402, 104] width 20 height 11
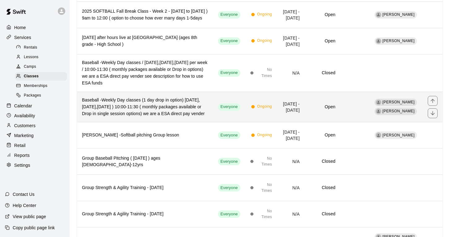
scroll to position [122, 0]
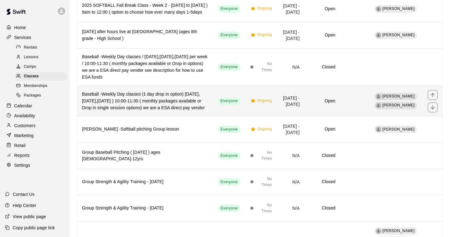
click at [200, 111] on h6 "Baseball -Weekly Day classes (1 day drop in option) Monday,Wednesday,Friday ) 1…" at bounding box center [145, 101] width 126 height 20
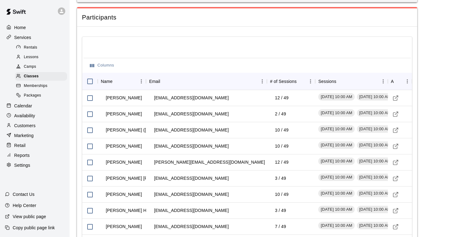
scroll to position [660, 0]
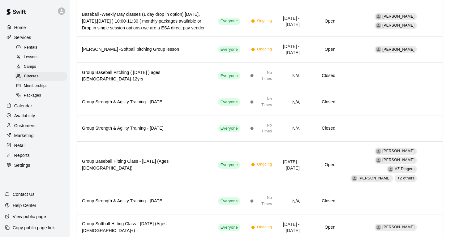
scroll to position [203, 0]
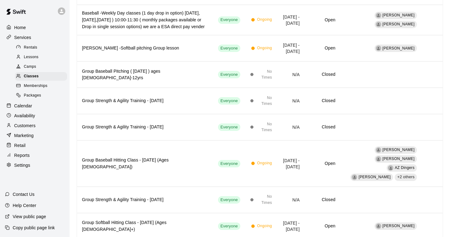
click at [24, 153] on p "Reports" at bounding box center [21, 155] width 15 height 6
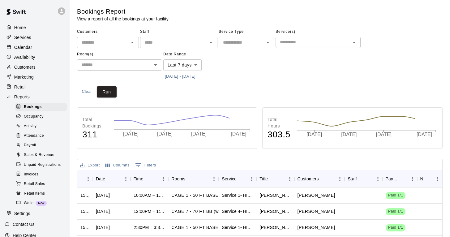
click at [44, 154] on span "Sales & Revenue" at bounding box center [39, 155] width 31 height 6
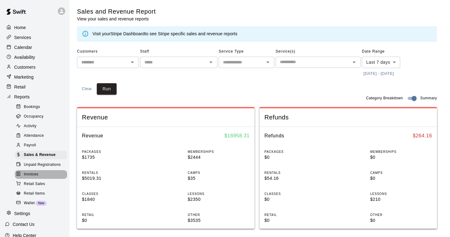
click at [36, 172] on span "Invoices" at bounding box center [31, 174] width 15 height 6
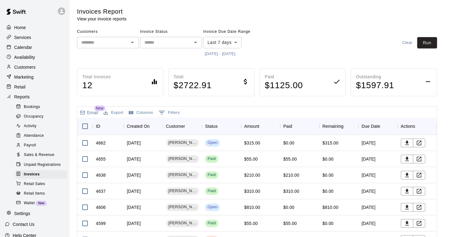
click at [217, 42] on body "Home Services Calendar Availability Customers Marketing Retail Reports Bookings…" at bounding box center [225, 162] width 450 height 325
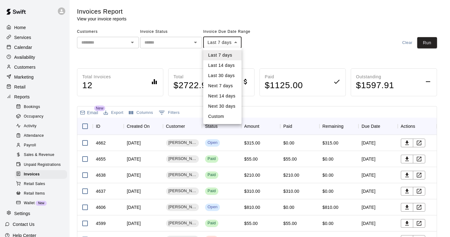
click at [223, 115] on li "Custom" at bounding box center [222, 116] width 38 height 10
type input "******"
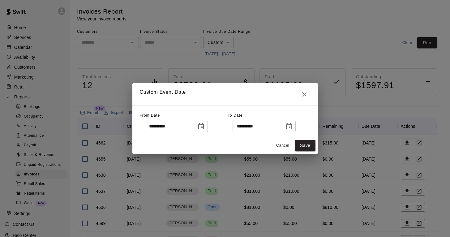
click at [204, 130] on icon "Choose date, selected date is Oct 3, 2025" at bounding box center [200, 126] width 7 height 7
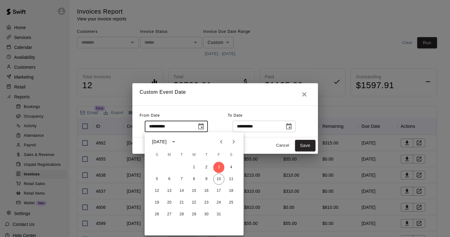
click at [221, 141] on icon "Previous month" at bounding box center [221, 142] width 2 height 4
click at [218, 165] on button "1" at bounding box center [218, 167] width 11 height 11
type input "**********"
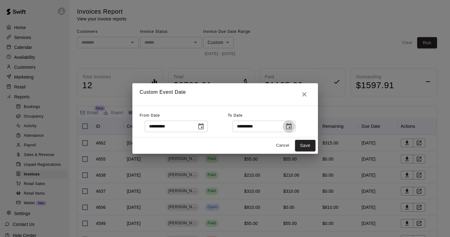
click at [291, 127] on icon "Choose date, selected date is Oct 10, 2025" at bounding box center [288, 126] width 7 height 7
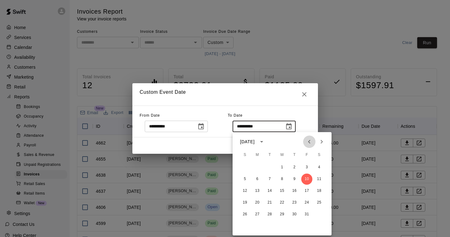
click at [313, 143] on button "Previous month" at bounding box center [309, 141] width 12 height 12
click at [270, 218] on button "30" at bounding box center [269, 214] width 11 height 11
type input "**********"
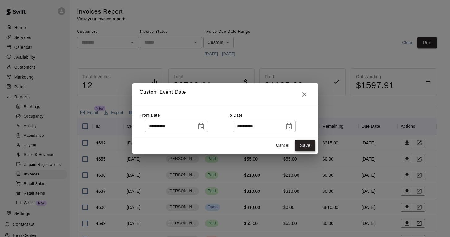
click at [305, 148] on button "Save" at bounding box center [305, 145] width 20 height 11
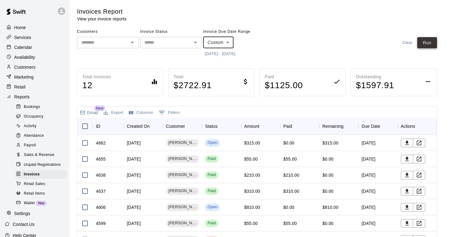
click at [420, 43] on button "Run" at bounding box center [427, 42] width 20 height 11
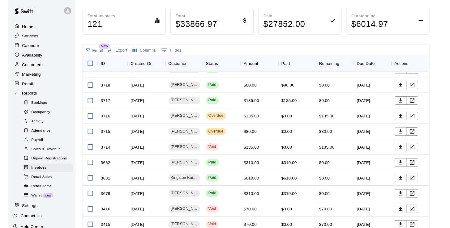
scroll to position [686, 0]
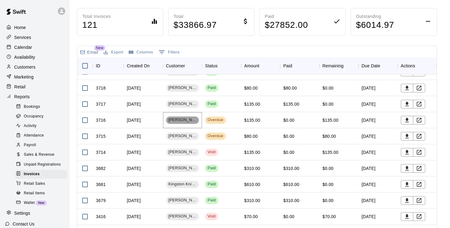
click at [187, 121] on span "Dawson Crowe" at bounding box center [182, 120] width 33 height 6
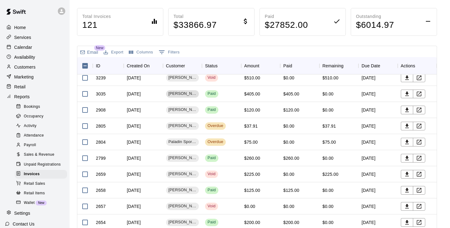
scroll to position [989, 0]
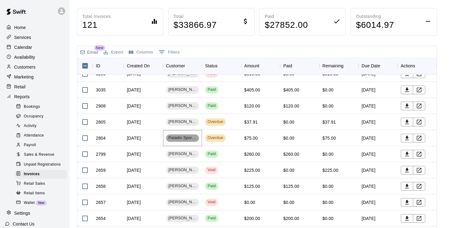
click at [190, 136] on span "Paladin Sports Outreach Softball account" at bounding box center [182, 138] width 33 height 6
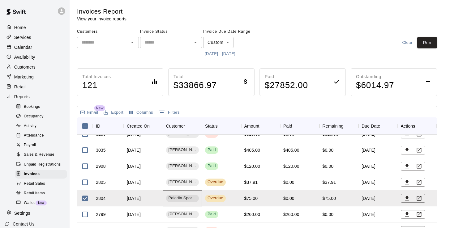
scroll to position [0, 0]
click at [431, 43] on button "Run" at bounding box center [427, 42] width 20 height 11
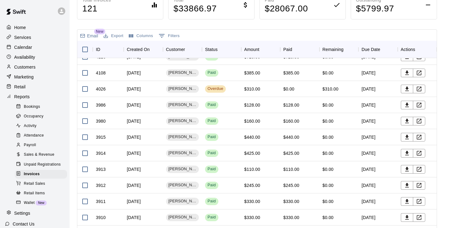
scroll to position [202, 0]
click at [183, 89] on span "[PERSON_NAME]" at bounding box center [182, 89] width 33 height 6
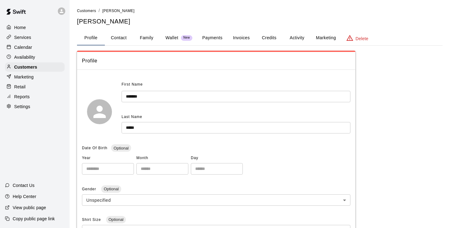
click at [243, 36] on button "Invoices" at bounding box center [241, 38] width 28 height 15
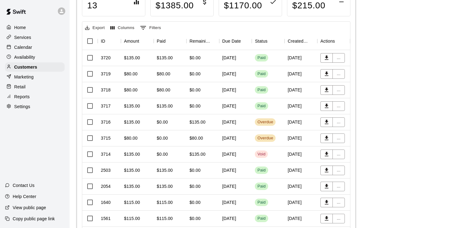
scroll to position [98, 0]
click at [229, 121] on div "September 30, 2025" at bounding box center [235, 122] width 33 height 16
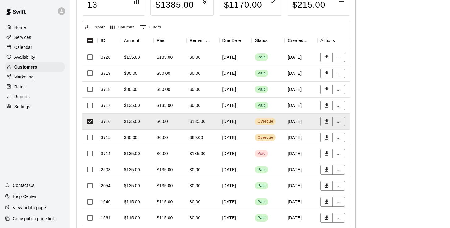
click at [193, 139] on div "$80.00" at bounding box center [197, 137] width 14 height 6
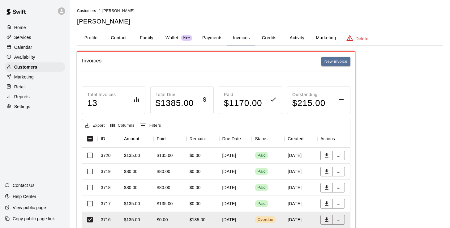
scroll to position [0, 0]
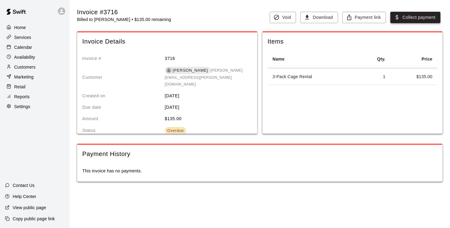
click at [401, 18] on button "Collect payment" at bounding box center [415, 17] width 50 height 11
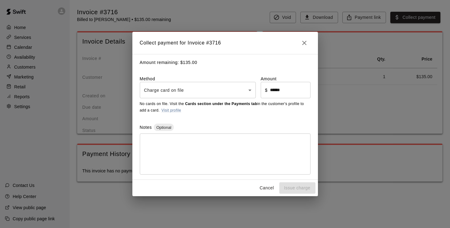
click at [213, 92] on body "Home Services Calendar Availability Customers Marketing Retail Reports Settings…" at bounding box center [225, 97] width 450 height 194
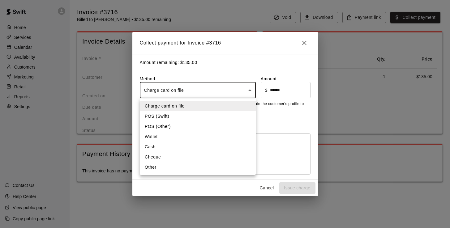
click at [175, 168] on li "Other" at bounding box center [198, 167] width 116 height 10
type input "*****"
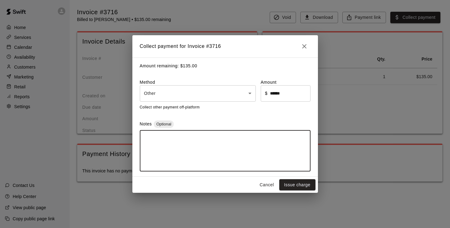
click at [197, 143] on textarea at bounding box center [225, 150] width 162 height 31
type textarea "***"
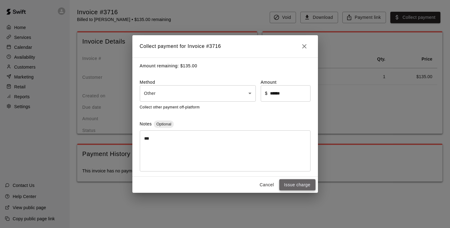
click at [287, 184] on button "Issue charge" at bounding box center [297, 184] width 36 height 11
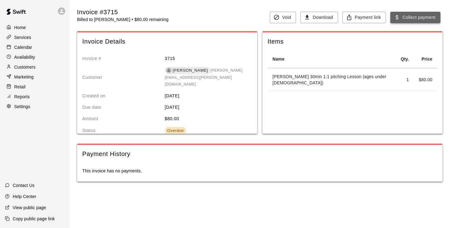
click at [407, 19] on button "Collect payment" at bounding box center [415, 17] width 50 height 11
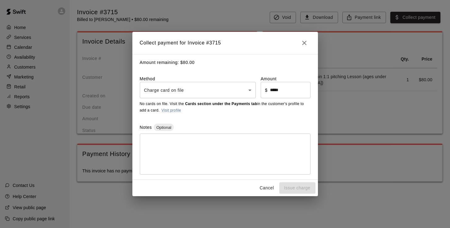
click at [227, 94] on body "Home Services Calendar Availability Customers Marketing Retail Reports Settings…" at bounding box center [225, 97] width 450 height 194
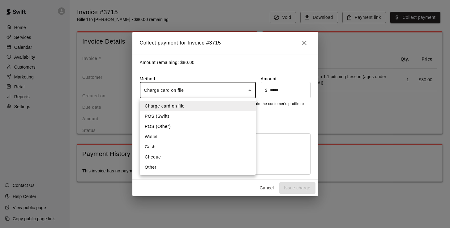
click at [190, 164] on li "Other" at bounding box center [198, 167] width 116 height 10
type input "*****"
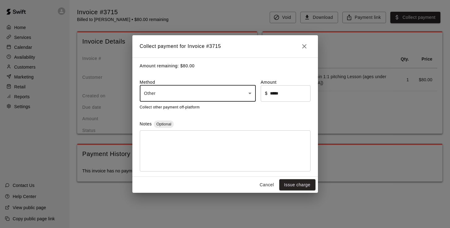
click at [185, 139] on textarea at bounding box center [225, 150] width 162 height 31
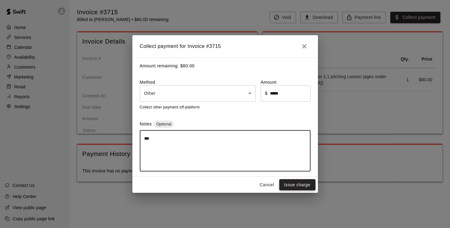
type textarea "***"
click at [290, 185] on button "Issue charge" at bounding box center [297, 184] width 36 height 11
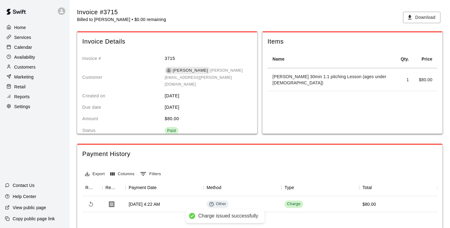
click at [30, 47] on p "Calendar" at bounding box center [23, 47] width 18 height 6
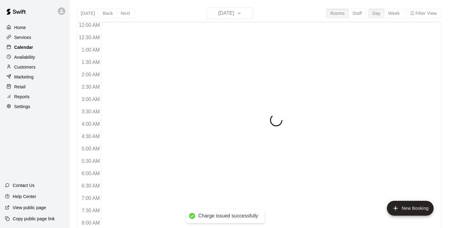
scroll to position [108, 0]
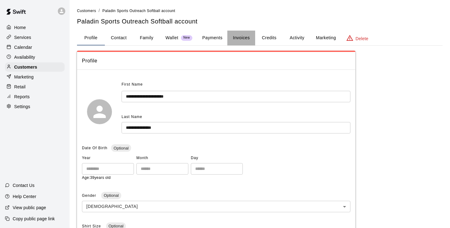
click at [247, 37] on button "Invoices" at bounding box center [241, 38] width 28 height 15
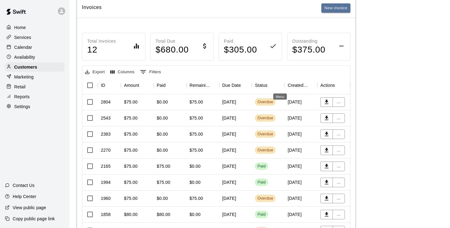
scroll to position [61, 0]
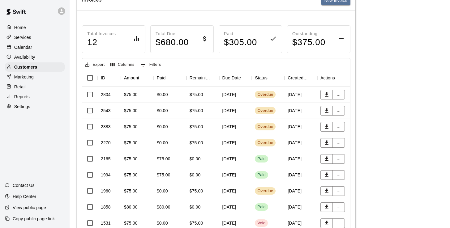
click at [232, 94] on div "August 19, 2025" at bounding box center [235, 95] width 33 height 16
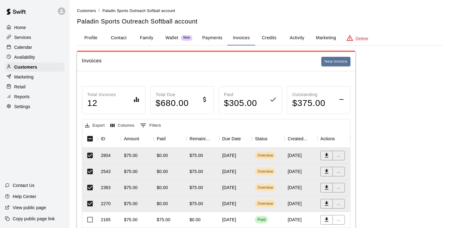
scroll to position [0, 0]
click at [168, 153] on div "$0.00" at bounding box center [170, 156] width 33 height 16
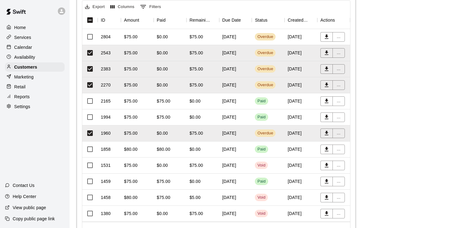
scroll to position [121, 0]
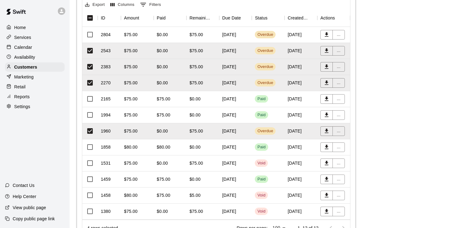
click at [158, 131] on div "$0.00" at bounding box center [162, 131] width 11 height 6
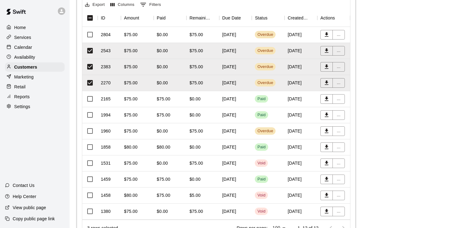
click at [223, 84] on div "August 11, 2025" at bounding box center [235, 83] width 33 height 16
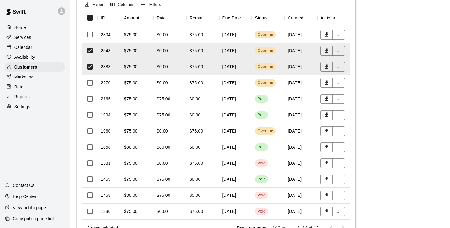
click at [223, 66] on div "August 05, 2025" at bounding box center [235, 67] width 33 height 16
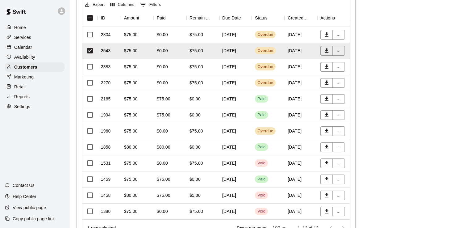
click at [251, 51] on div "August 12, 2025" at bounding box center [235, 51] width 33 height 16
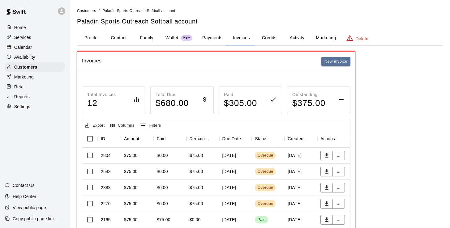
scroll to position [0, 0]
click at [211, 38] on button "Payments" at bounding box center [212, 38] width 30 height 15
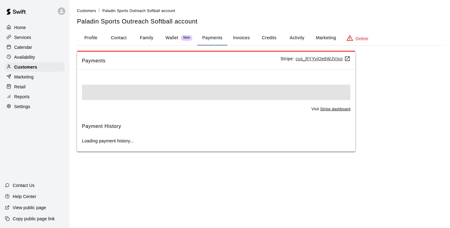
click at [242, 37] on button "Invoices" at bounding box center [241, 38] width 28 height 15
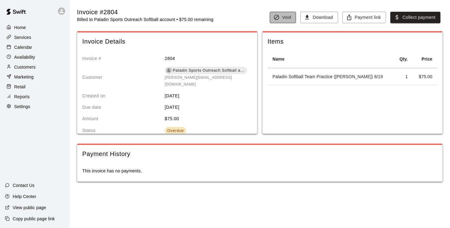
click at [287, 18] on button "Void" at bounding box center [283, 17] width 26 height 11
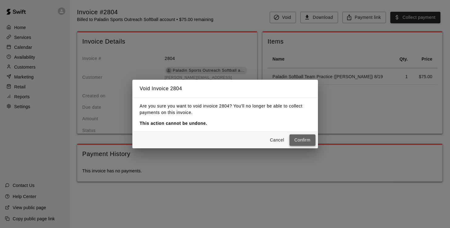
click at [307, 141] on button "Confirm" at bounding box center [302, 139] width 26 height 11
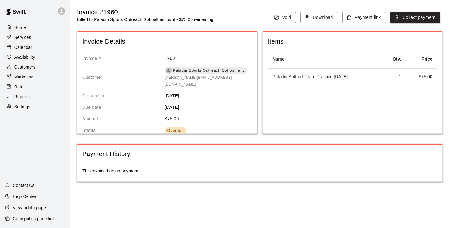
click at [290, 17] on button "Void" at bounding box center [283, 17] width 26 height 11
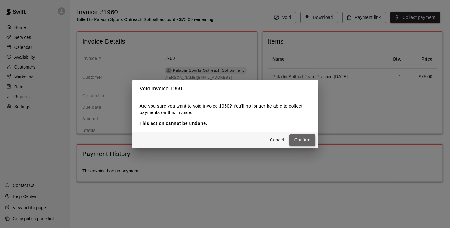
click at [304, 142] on button "Confirm" at bounding box center [302, 139] width 26 height 11
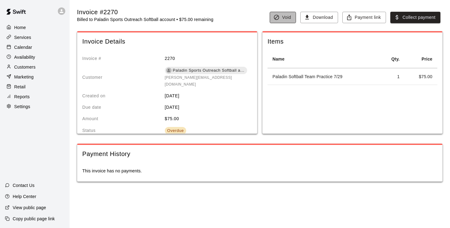
click at [281, 19] on button "Void" at bounding box center [283, 17] width 26 height 11
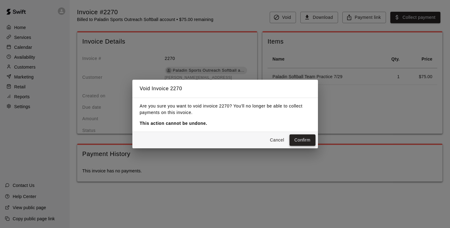
click at [296, 141] on button "Confirm" at bounding box center [302, 139] width 26 height 11
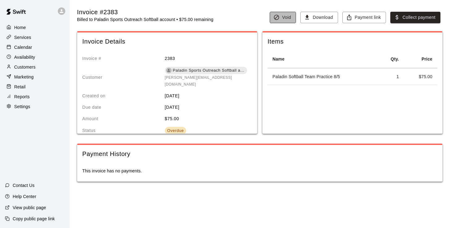
click at [280, 15] on button "Void" at bounding box center [283, 17] width 26 height 11
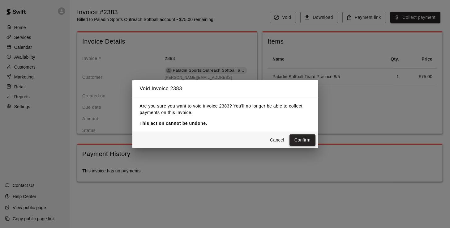
click at [306, 141] on button "Confirm" at bounding box center [302, 139] width 26 height 11
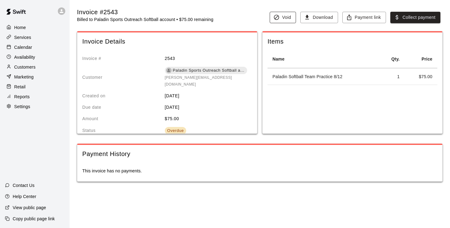
click at [282, 15] on button "Void" at bounding box center [283, 17] width 26 height 11
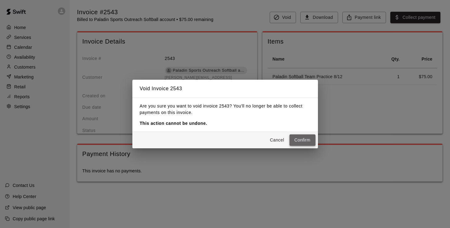
click at [301, 141] on button "Confirm" at bounding box center [302, 139] width 26 height 11
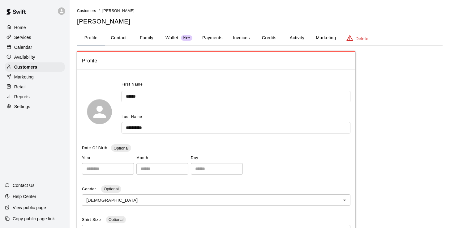
click at [241, 36] on button "Invoices" at bounding box center [241, 38] width 28 height 15
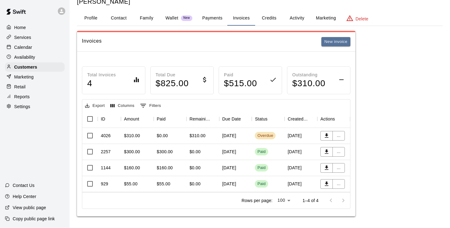
scroll to position [19, 0]
click at [238, 134] on div "[DATE]" at bounding box center [235, 136] width 33 height 16
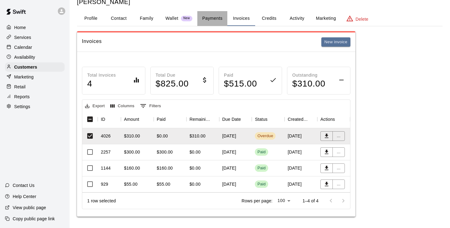
click at [219, 18] on button "Payments" at bounding box center [212, 18] width 30 height 15
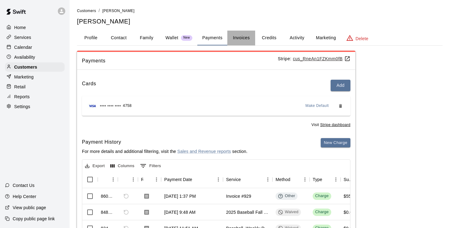
click at [245, 33] on button "Invoices" at bounding box center [241, 38] width 28 height 15
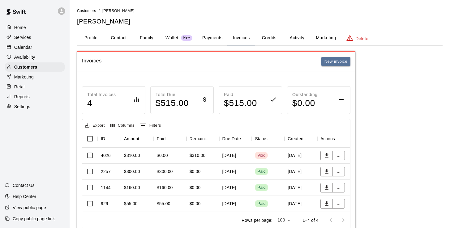
click at [210, 38] on button "Payments" at bounding box center [212, 38] width 30 height 15
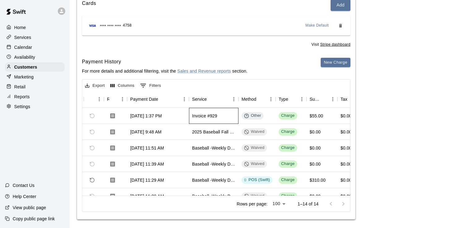
click at [201, 115] on div "Invoice #929" at bounding box center [204, 116] width 25 height 6
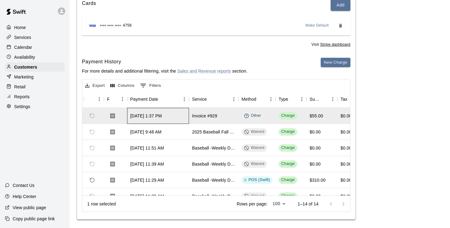
click at [162, 116] on div "Oct 7, 2025 at 1:37 PM" at bounding box center [146, 116] width 32 height 6
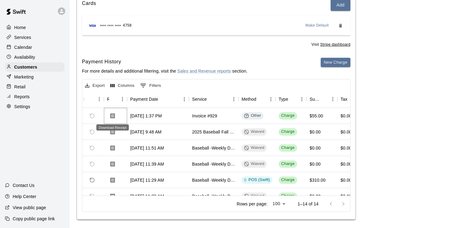
click at [113, 114] on icon "Download Receipt" at bounding box center [112, 116] width 6 height 6
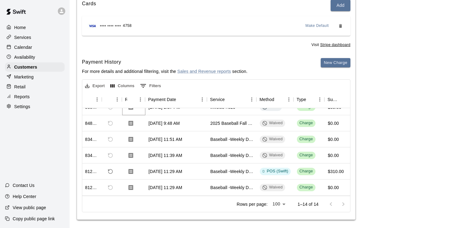
scroll to position [9, 16]
click at [132, 168] on icon "Download Receipt" at bounding box center [130, 170] width 5 height 5
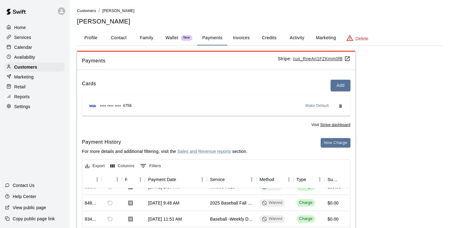
scroll to position [0, 0]
click at [293, 36] on button "Activity" at bounding box center [297, 38] width 28 height 15
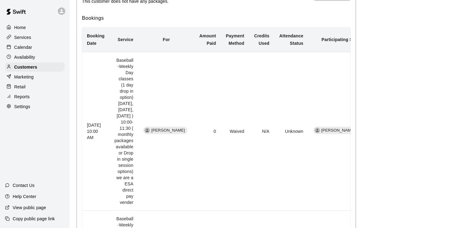
scroll to position [132, 0]
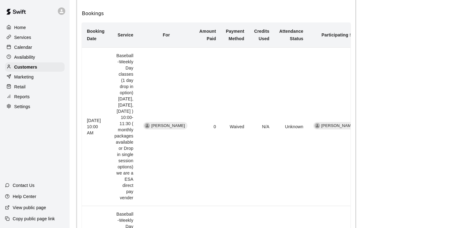
click at [23, 28] on p "Home" at bounding box center [20, 27] width 12 height 6
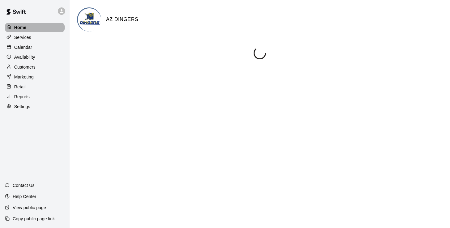
click at [23, 28] on p "Home" at bounding box center [20, 27] width 12 height 6
click at [27, 48] on p "Calendar" at bounding box center [23, 47] width 18 height 6
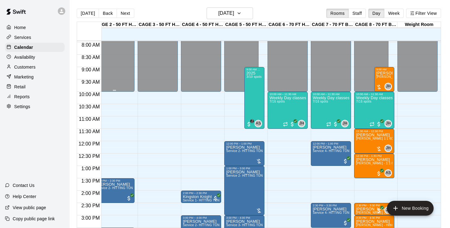
scroll to position [0, 50]
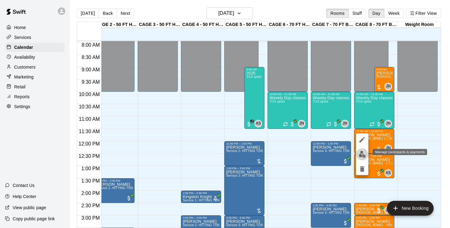
click at [360, 154] on img "edit" at bounding box center [362, 154] width 7 height 7
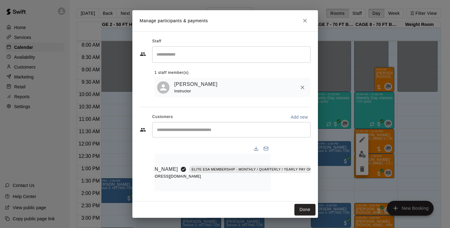
scroll to position [0, 39]
click at [328, 185] on icon "Manage bookings & payment" at bounding box center [331, 183] width 6 height 6
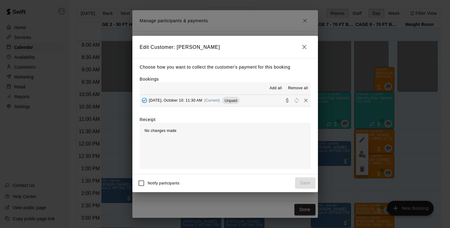
click at [176, 100] on span "Friday, October 10: 11:30 AM" at bounding box center [175, 100] width 53 height 4
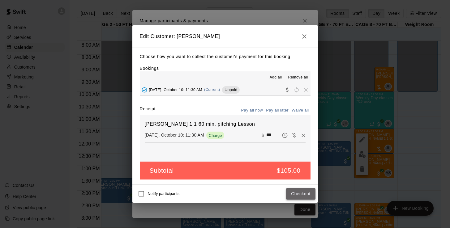
click at [295, 194] on button "Checkout" at bounding box center [300, 193] width 29 height 11
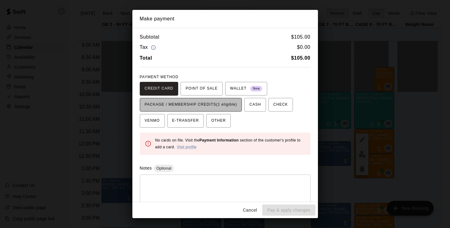
click at [224, 102] on span "PACKAGE / MEMBERSHIP CREDITS (1 eligible)" at bounding box center [191, 105] width 92 height 10
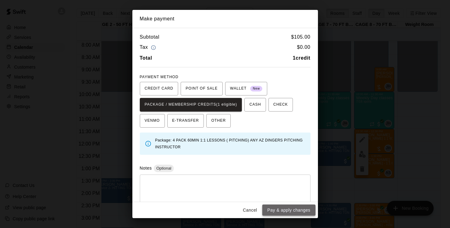
click at [288, 211] on button "Pay & apply changes" at bounding box center [288, 210] width 53 height 11
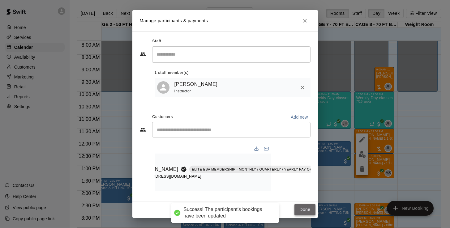
click at [307, 212] on button "Done" at bounding box center [304, 209] width 21 height 11
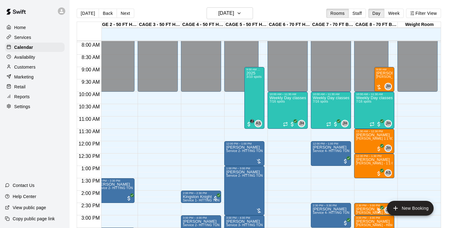
scroll to position [204, 50]
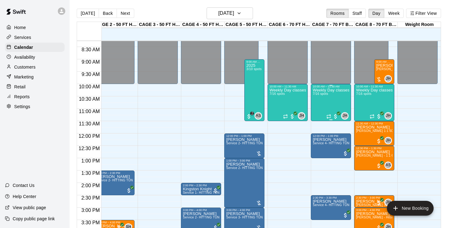
click at [329, 101] on div "Weekly Day classes ( Monday,Wednesday,Friday ) 10:00-11:30 ( monthly packages a…" at bounding box center [331, 202] width 36 height 228
click at [318, 107] on img "edit" at bounding box center [318, 109] width 7 height 7
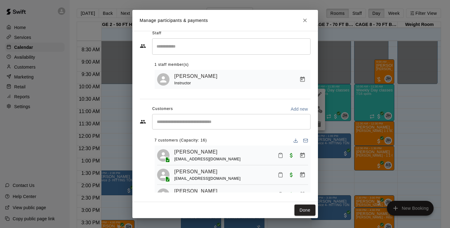
scroll to position [0, 0]
click at [307, 20] on icon "Close" at bounding box center [305, 20] width 6 height 6
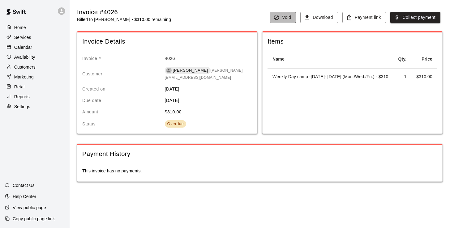
click at [282, 19] on button "Void" at bounding box center [283, 17] width 26 height 11
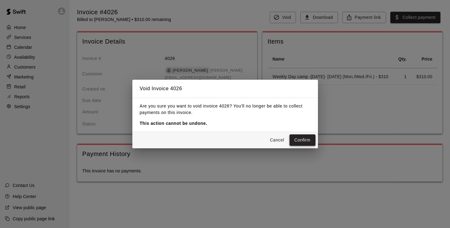
click at [306, 140] on button "Confirm" at bounding box center [302, 139] width 26 height 11
